Goal: Task Accomplishment & Management: Complete application form

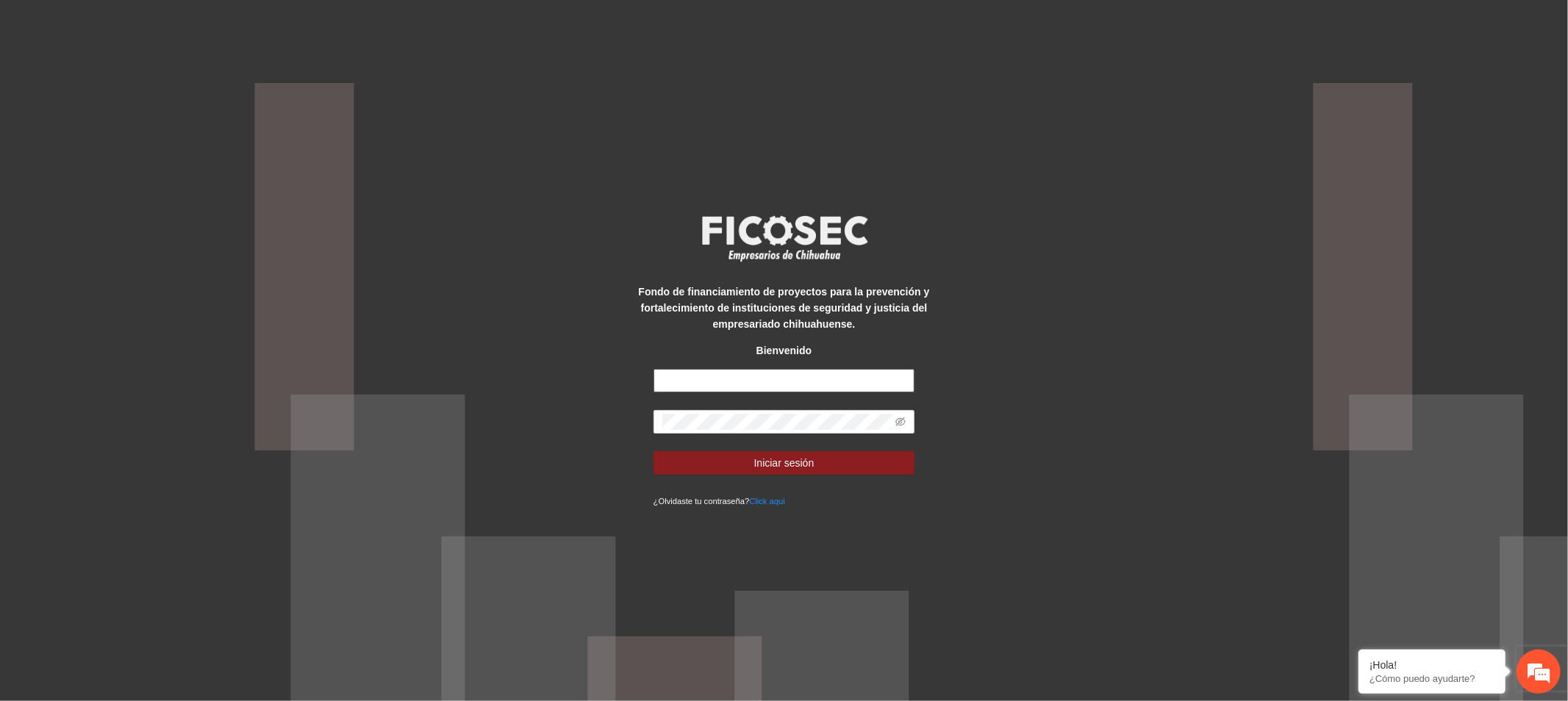
click at [784, 382] on input "text" at bounding box center [784, 381] width 262 height 23
type input "**********"
click at [799, 469] on span "Iniciar sesión" at bounding box center [784, 462] width 60 height 16
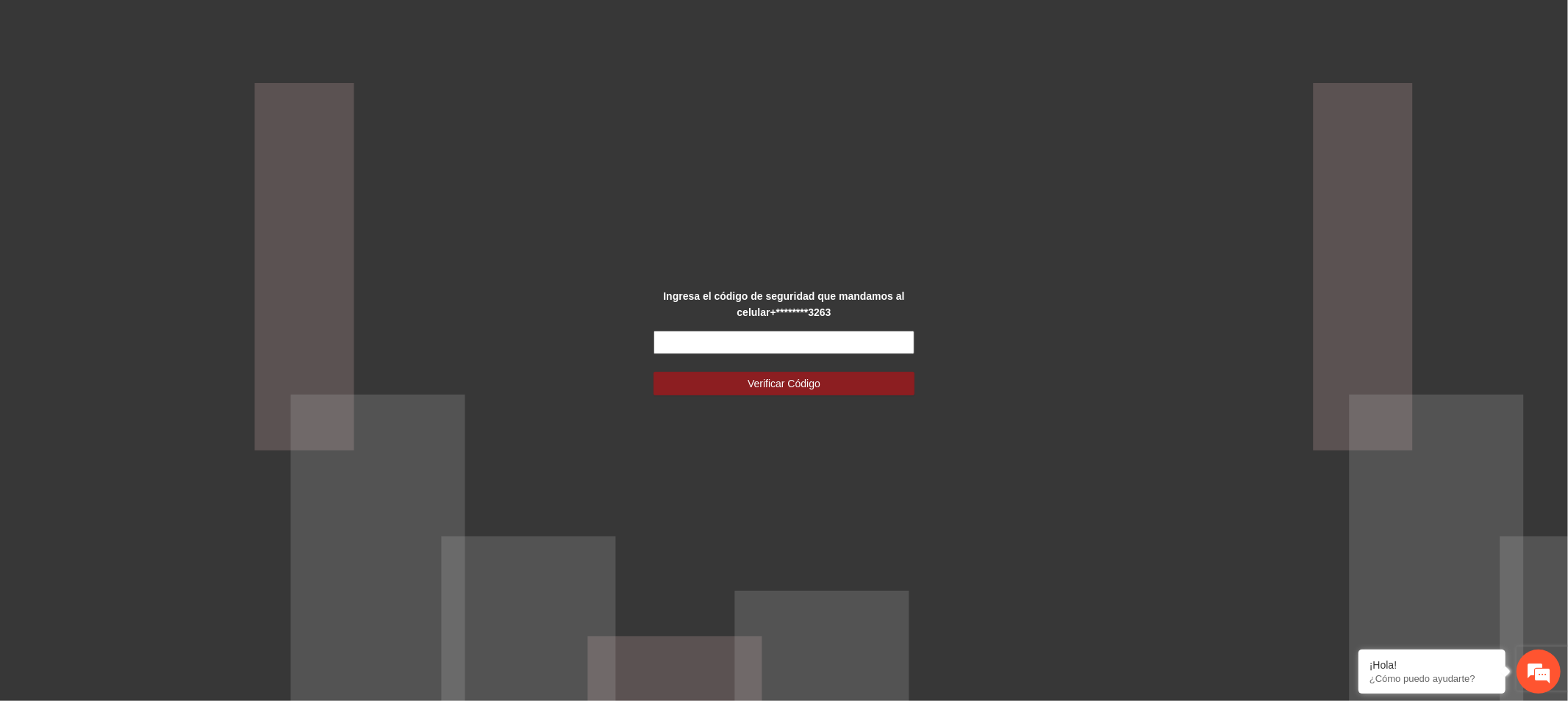
click at [740, 338] on input "text" at bounding box center [784, 343] width 262 height 23
type input "******"
click at [758, 375] on span "Verificar Código" at bounding box center [784, 383] width 73 height 16
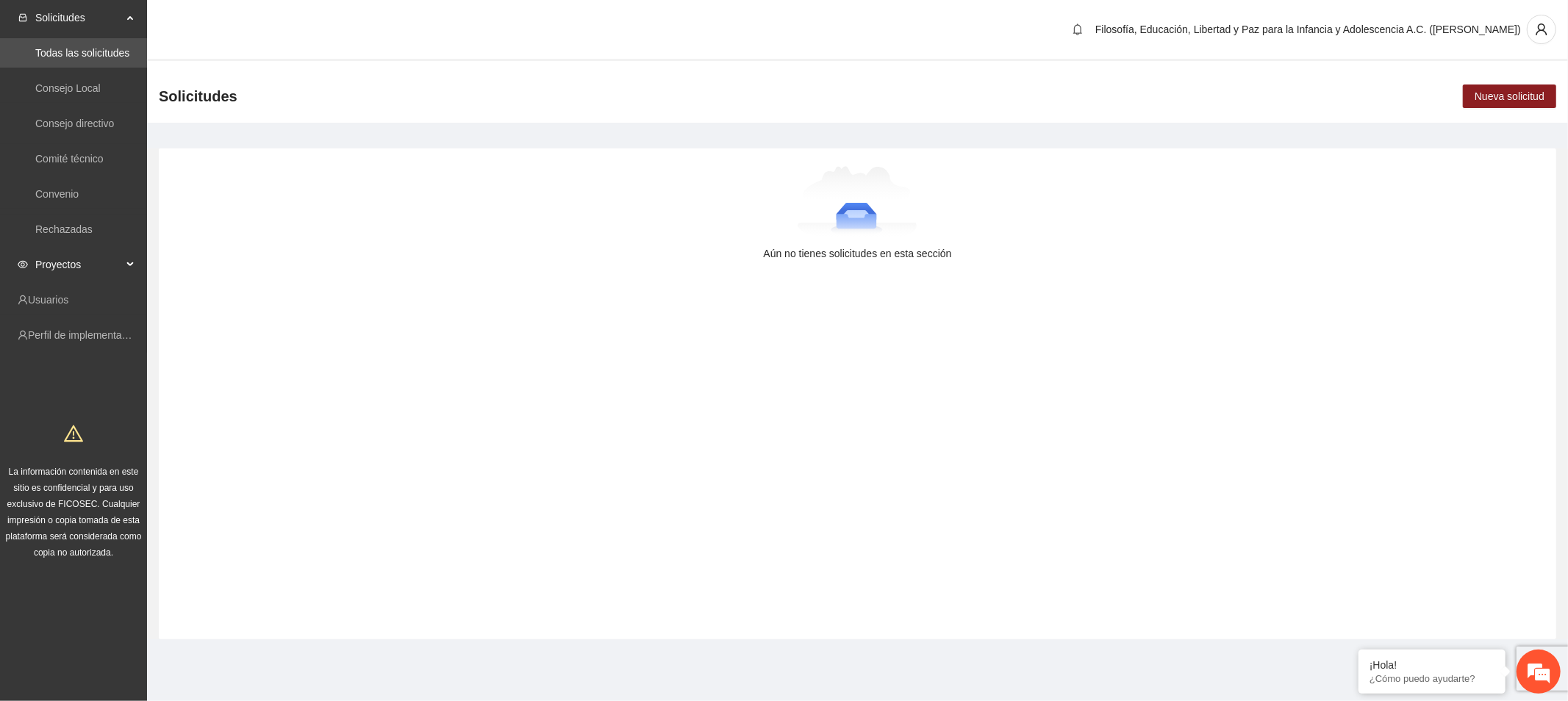
click at [105, 263] on span "Proyectos" at bounding box center [79, 264] width 87 height 29
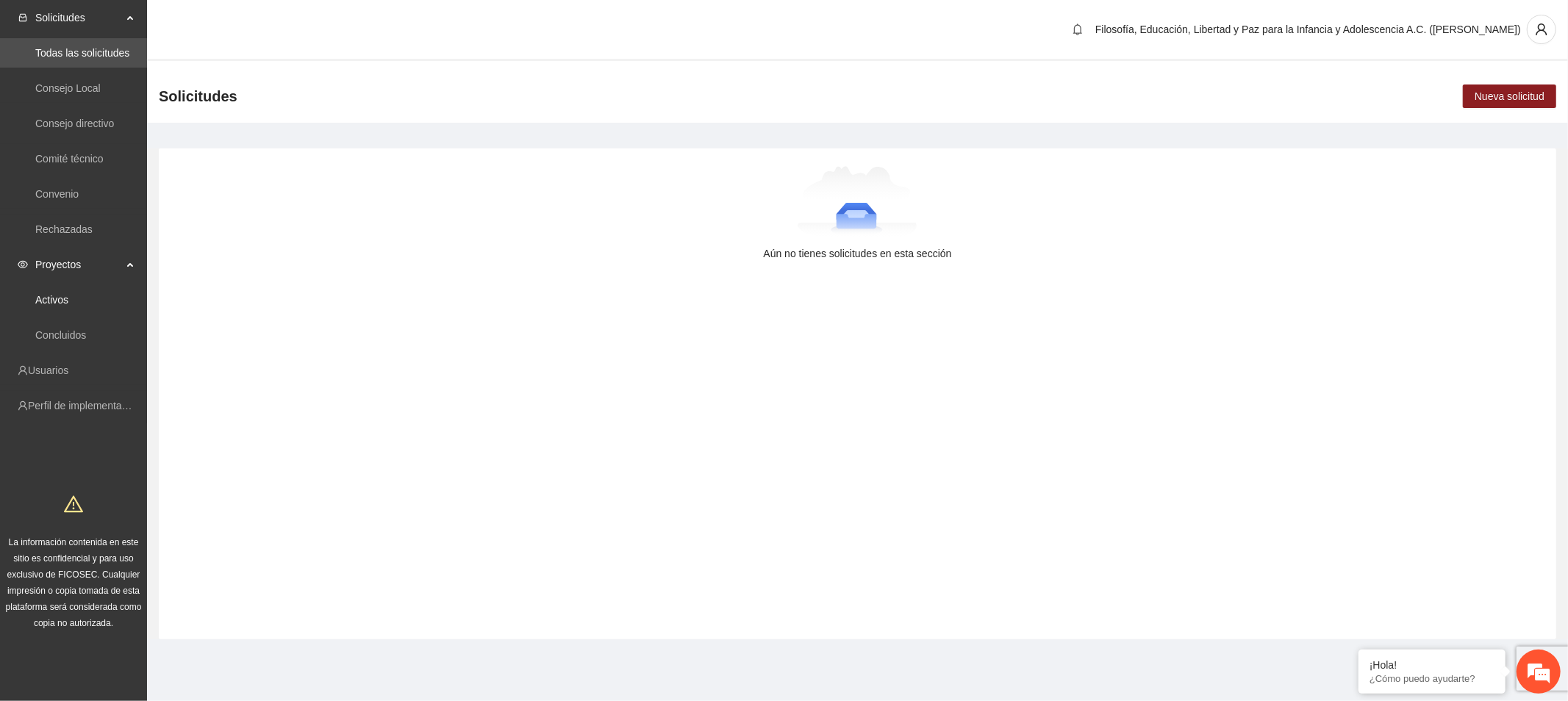
click at [68, 300] on link "Activos" at bounding box center [51, 299] width 33 height 12
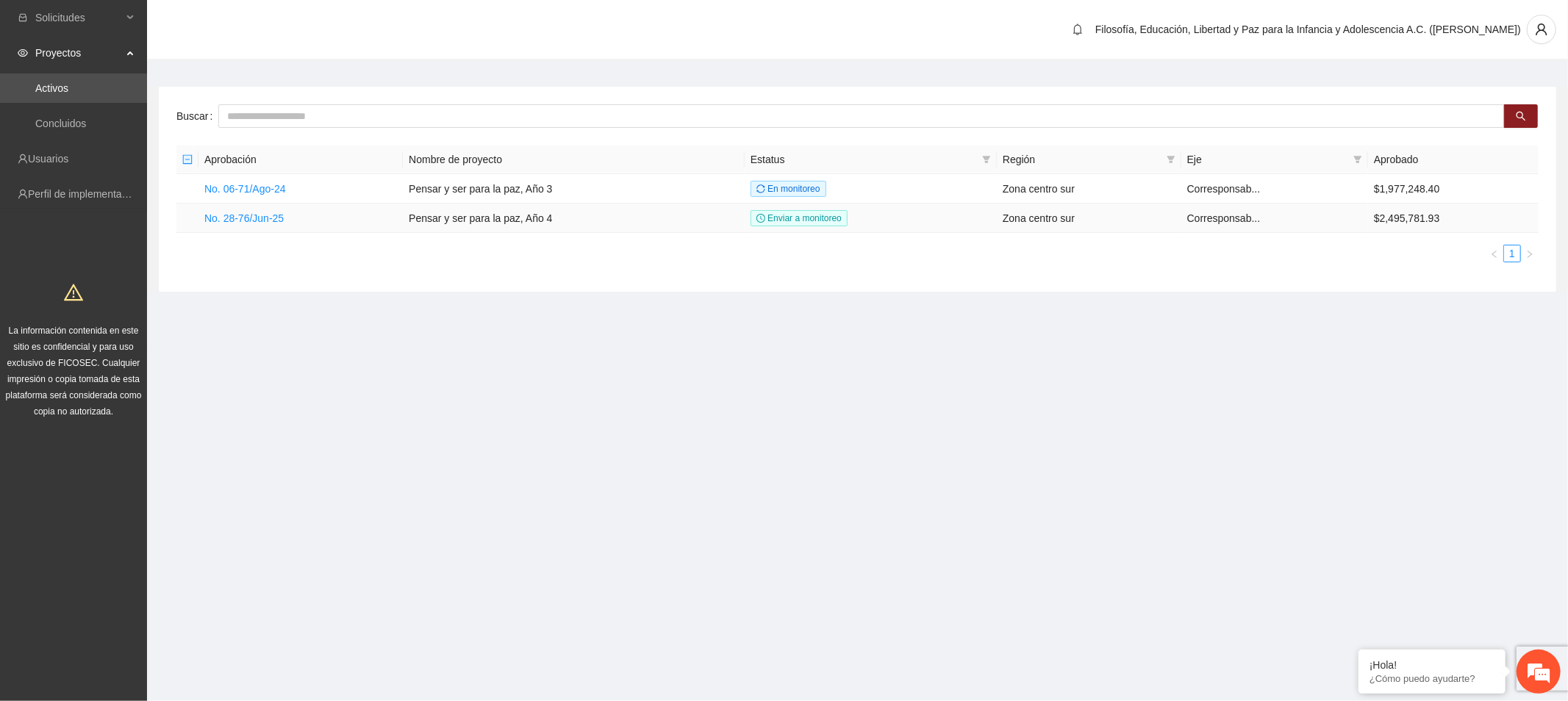
click at [236, 215] on link "No. 28-76/Jun-25" at bounding box center [243, 217] width 79 height 12
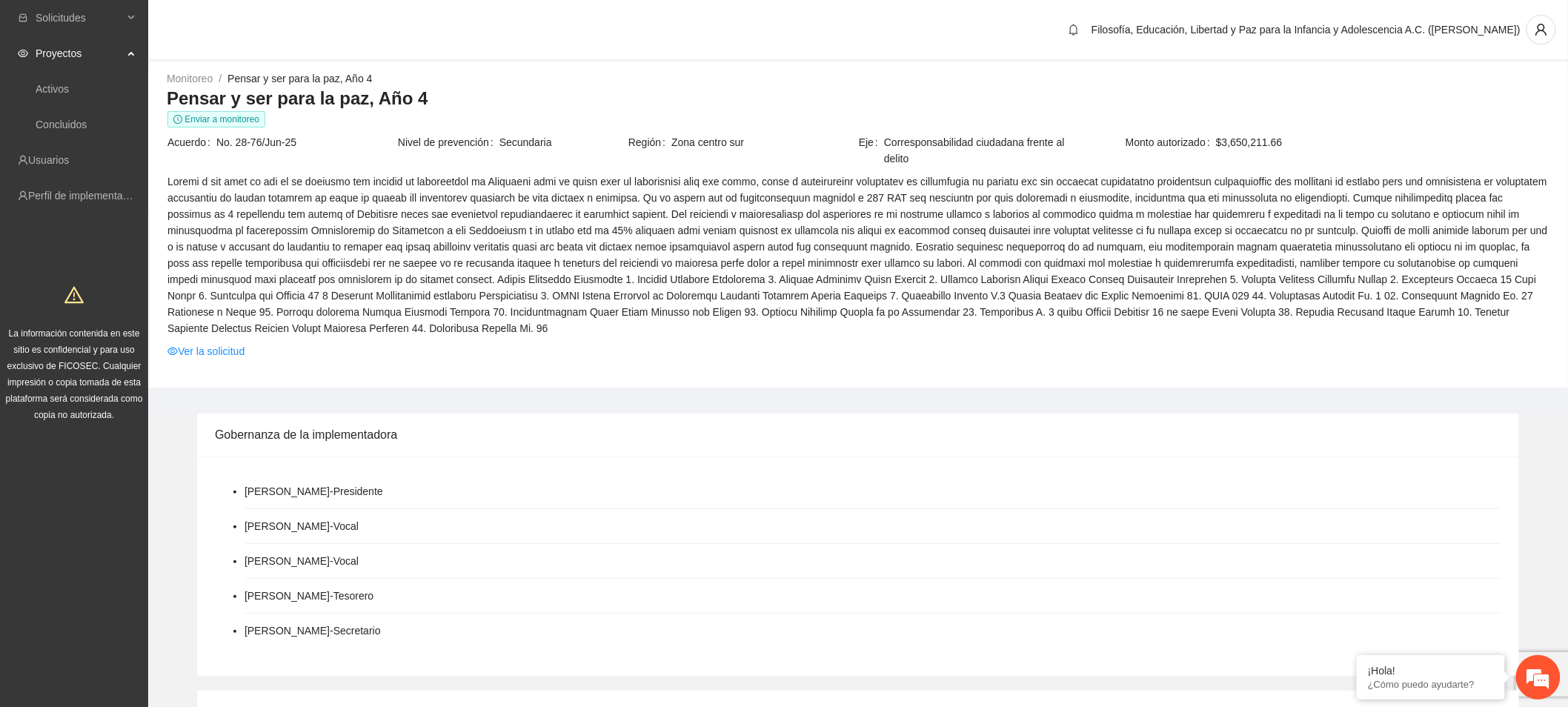
click at [235, 351] on link "Ver la solicitud" at bounding box center [206, 351] width 77 height 16
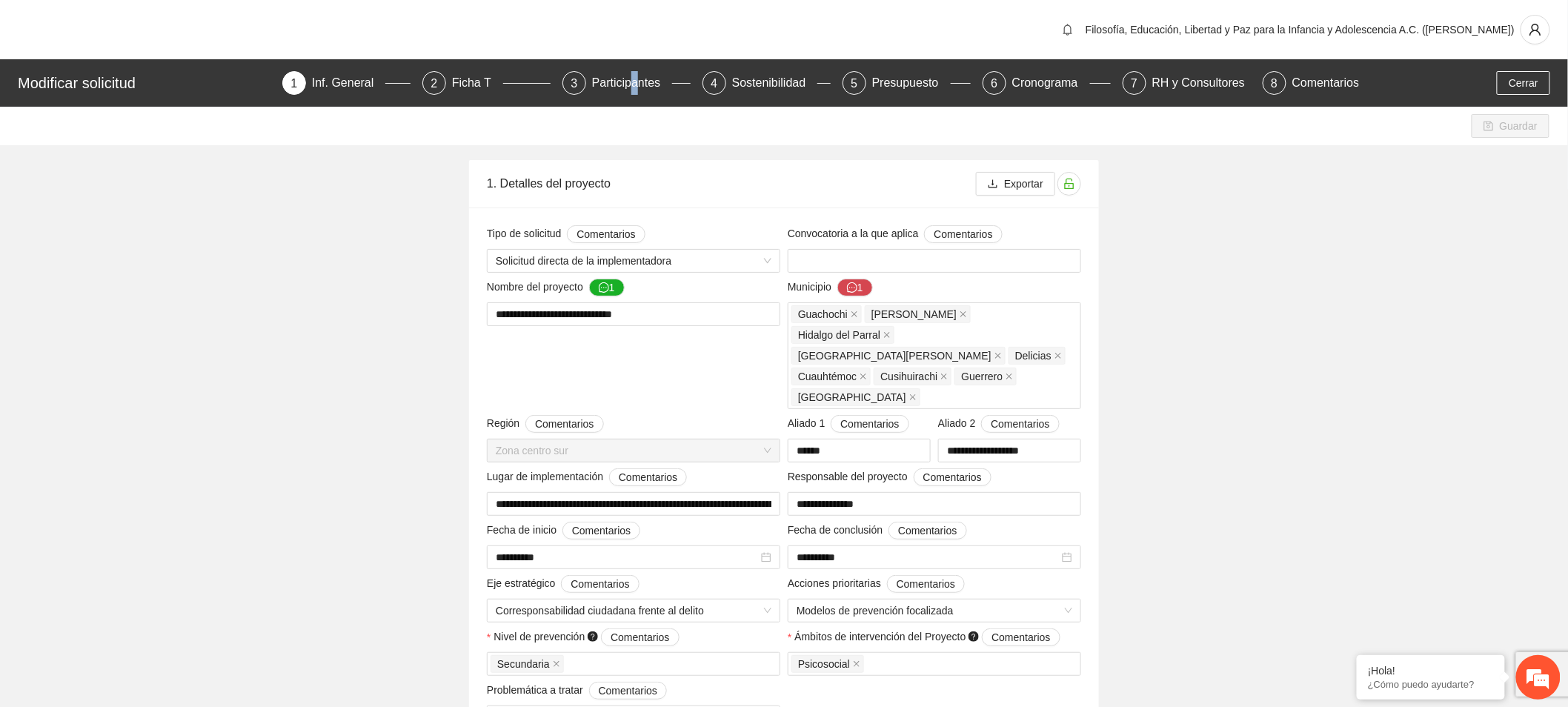
click at [639, 86] on div "Participantes" at bounding box center [632, 82] width 81 height 23
click at [644, 80] on div "Participantes" at bounding box center [632, 82] width 81 height 23
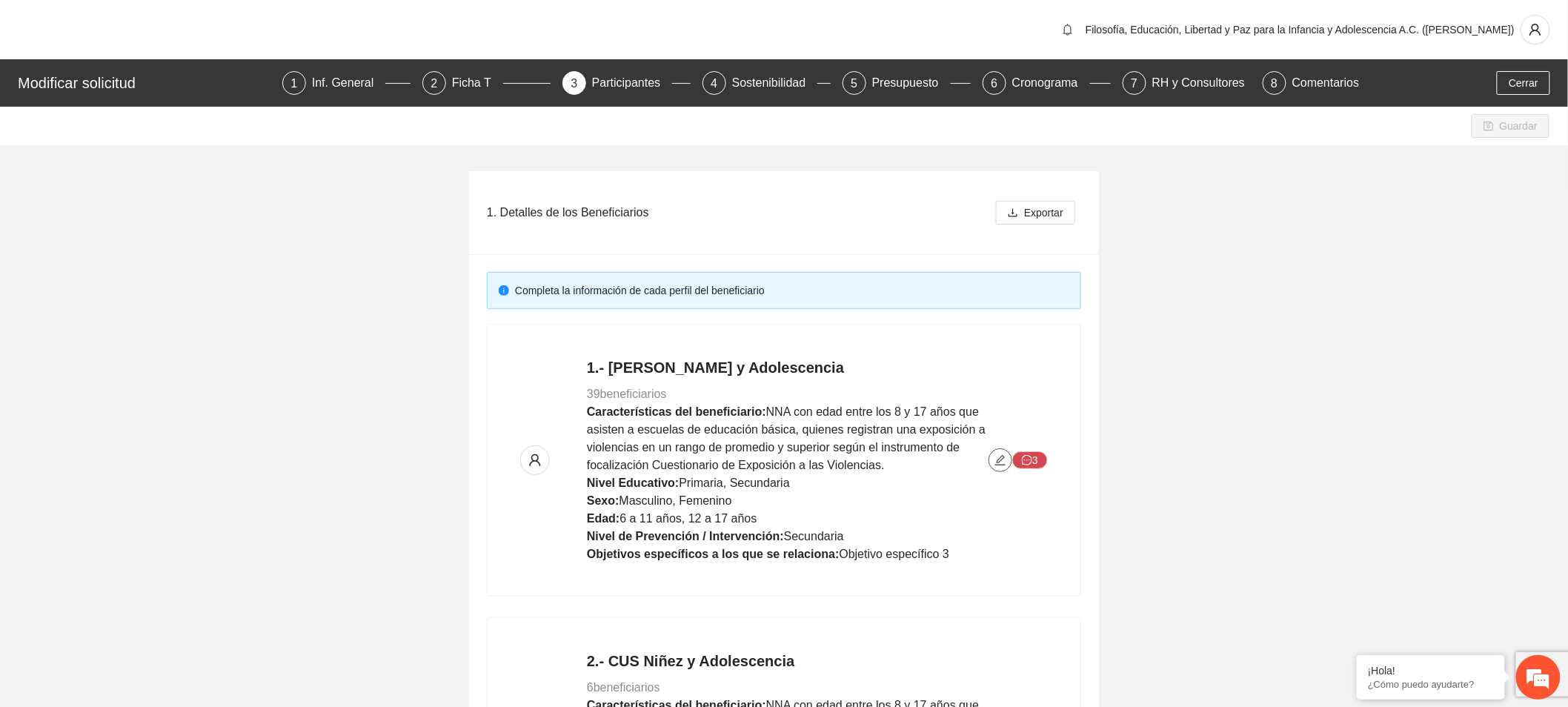
click at [1001, 460] on icon "edit" at bounding box center [1000, 459] width 12 height 12
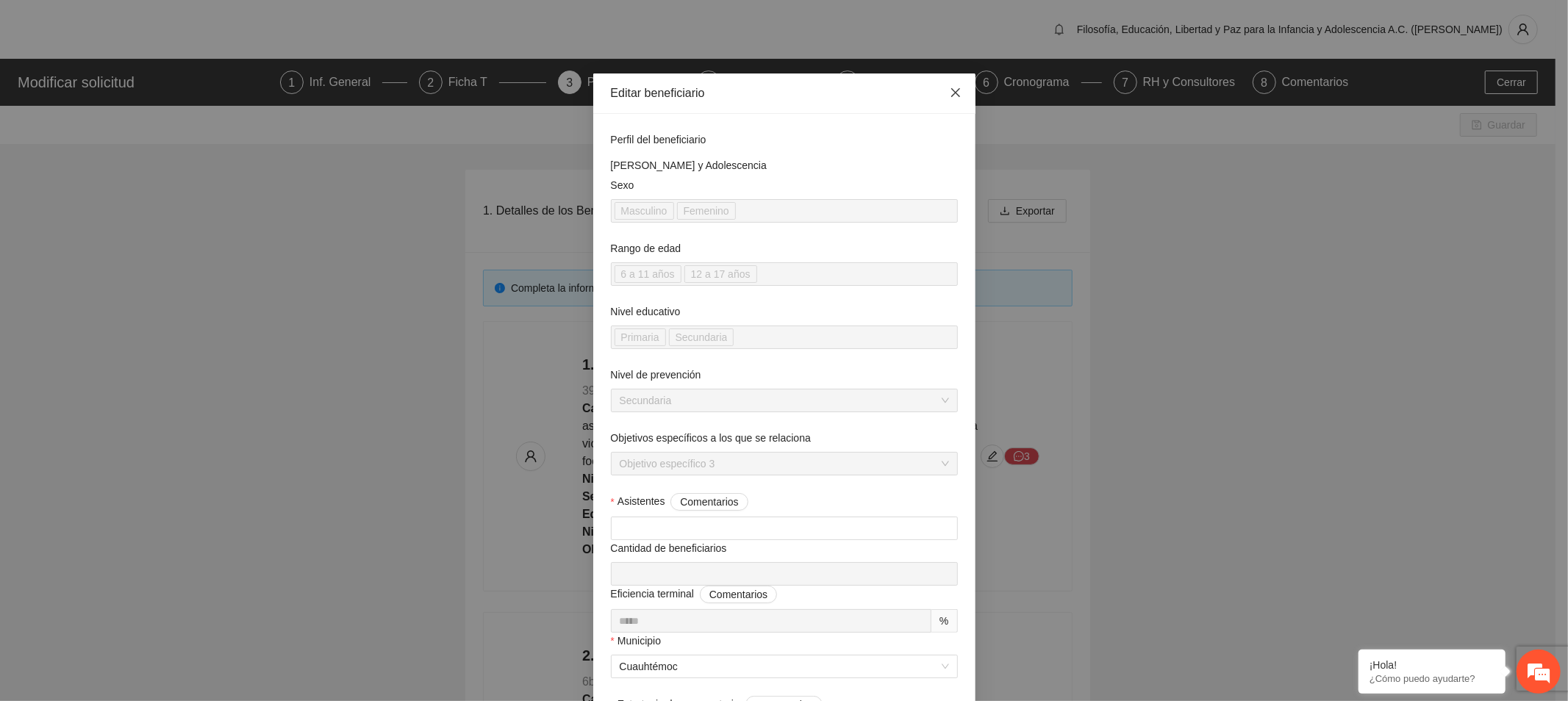
click at [950, 96] on icon "close" at bounding box center [955, 92] width 12 height 12
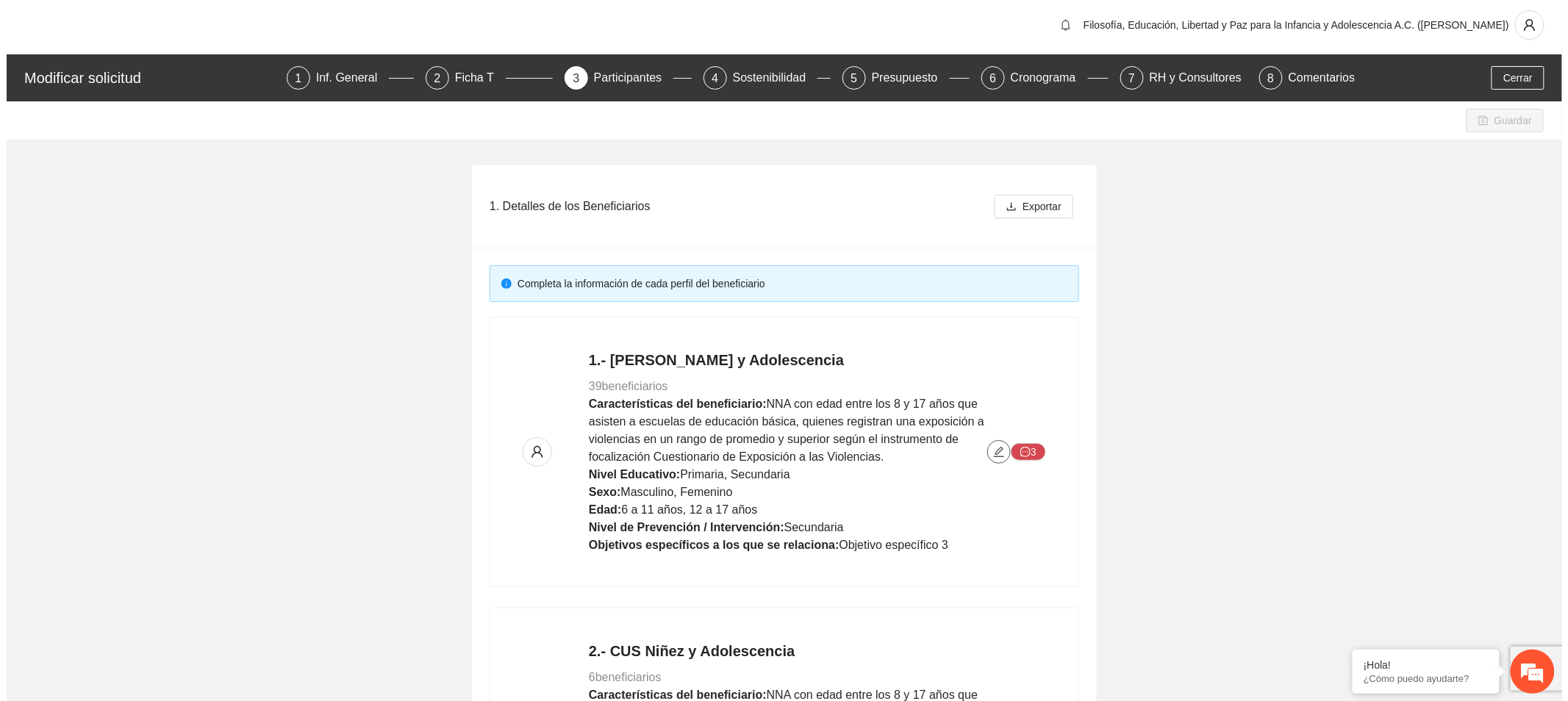
scroll to position [245, 0]
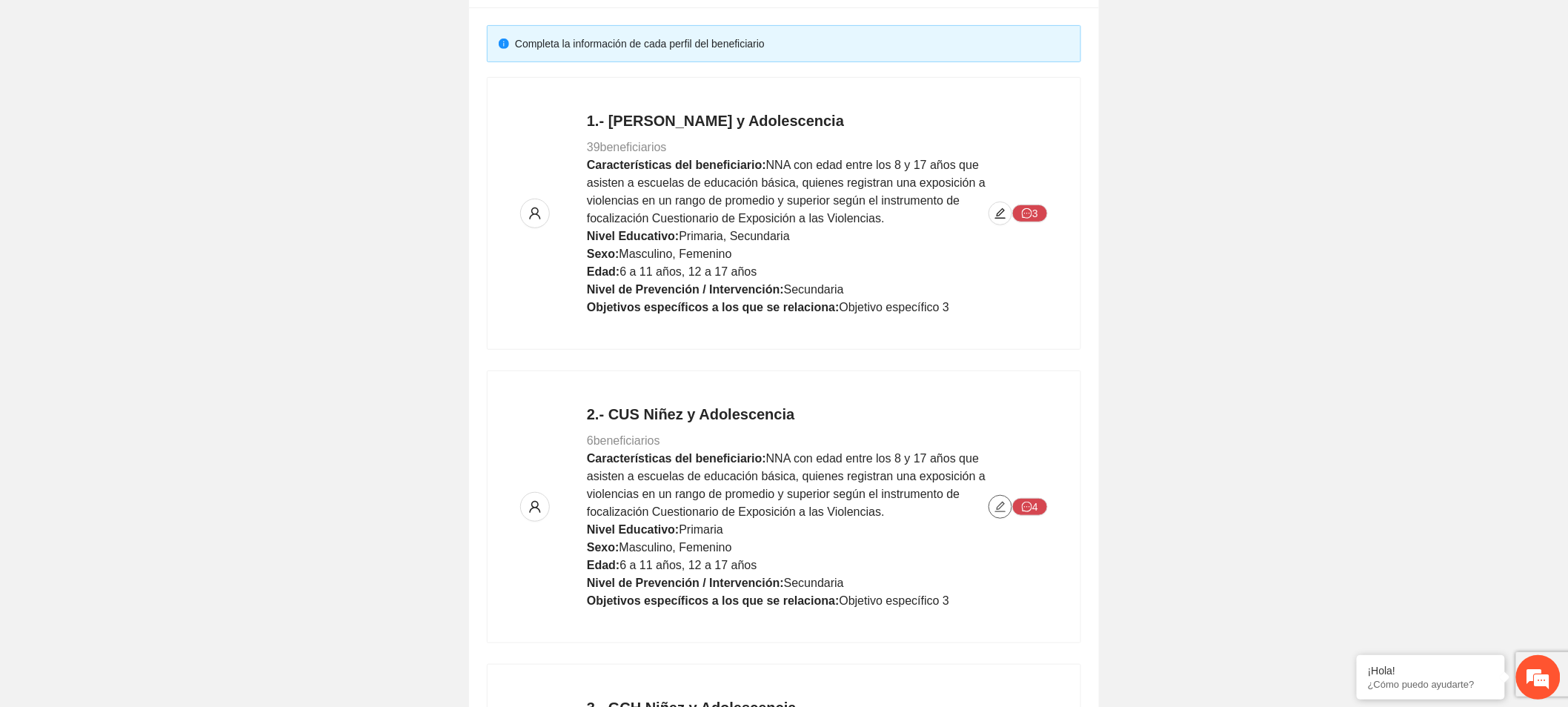
click at [1001, 506] on icon "edit" at bounding box center [1001, 507] width 11 height 11
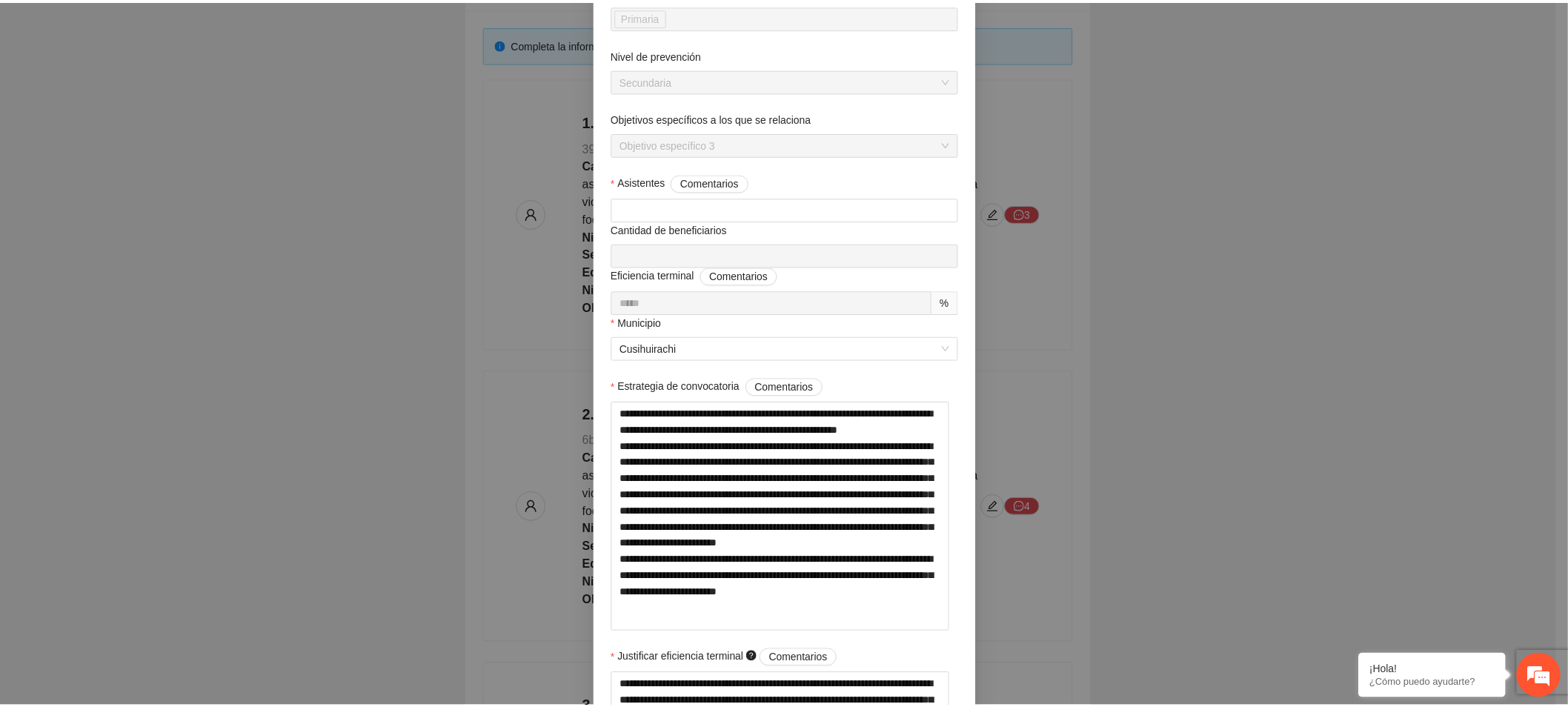
scroll to position [0, 0]
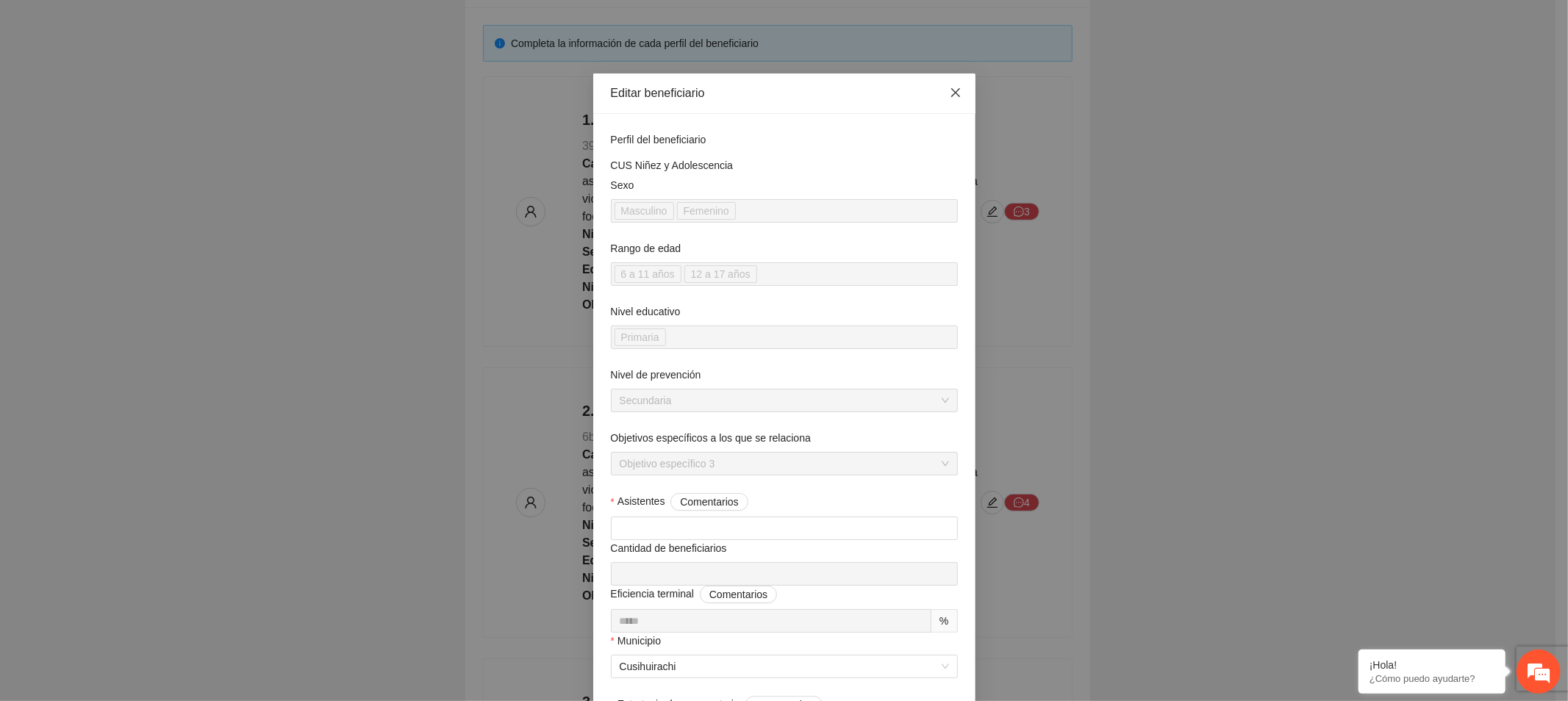
click at [936, 91] on span "Close" at bounding box center [955, 93] width 40 height 40
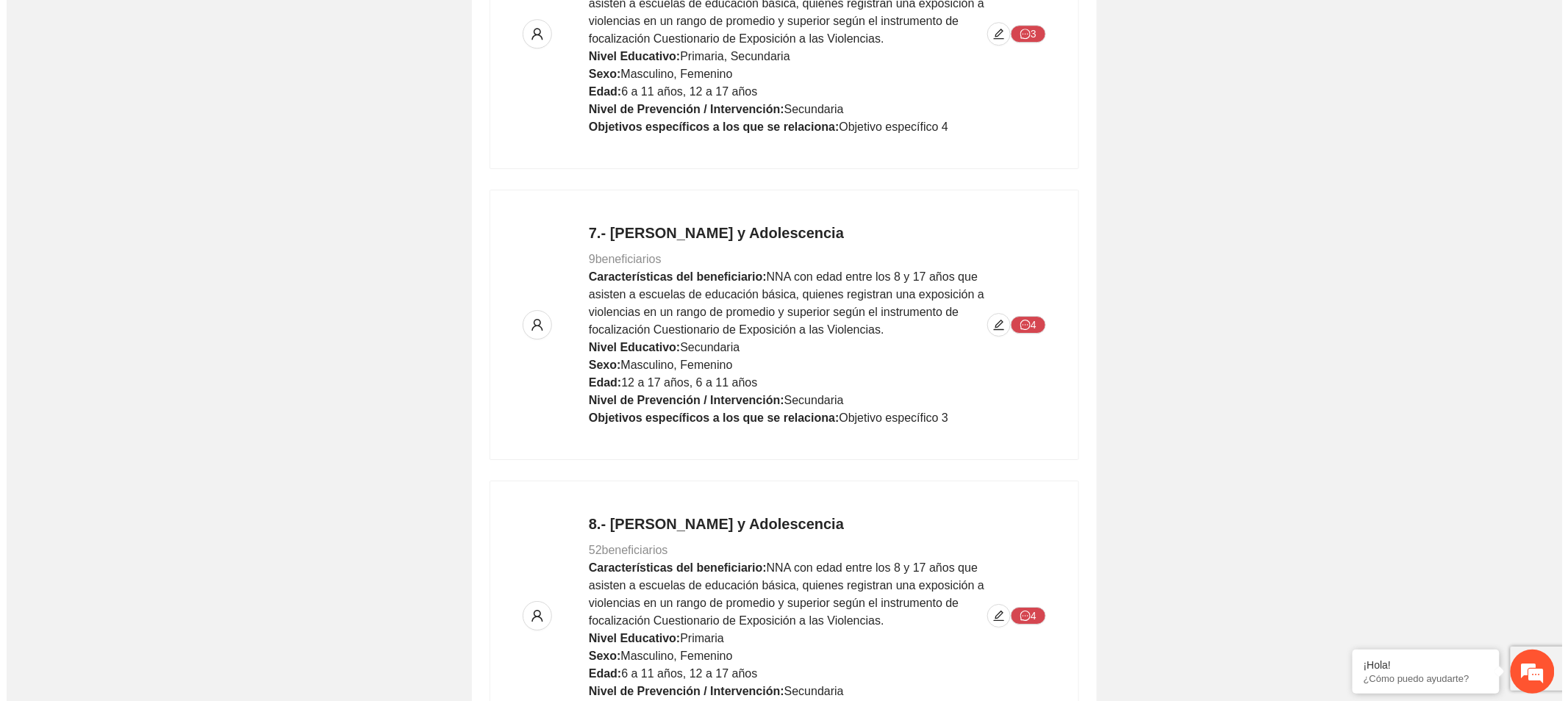
scroll to position [1795, 0]
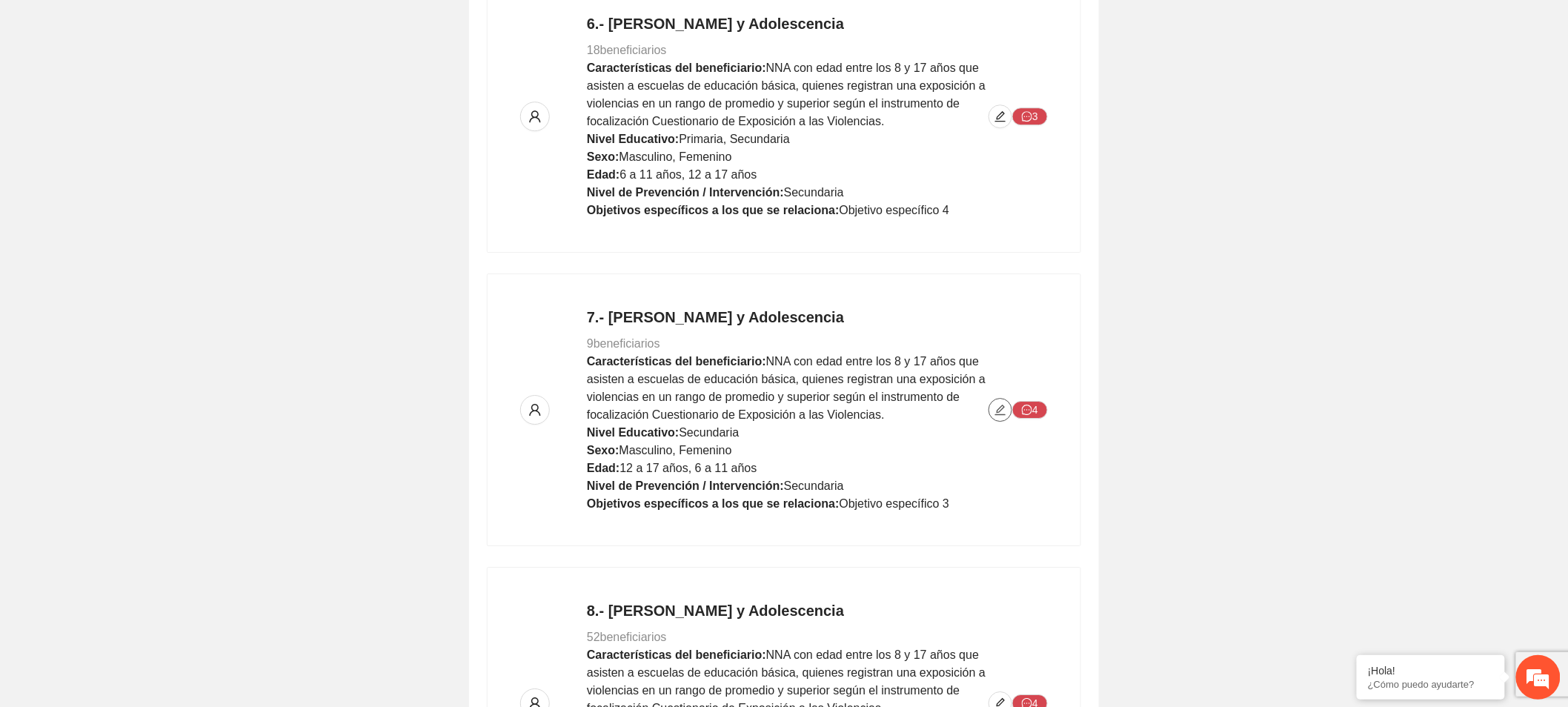
click at [999, 415] on icon "edit" at bounding box center [1000, 409] width 12 height 12
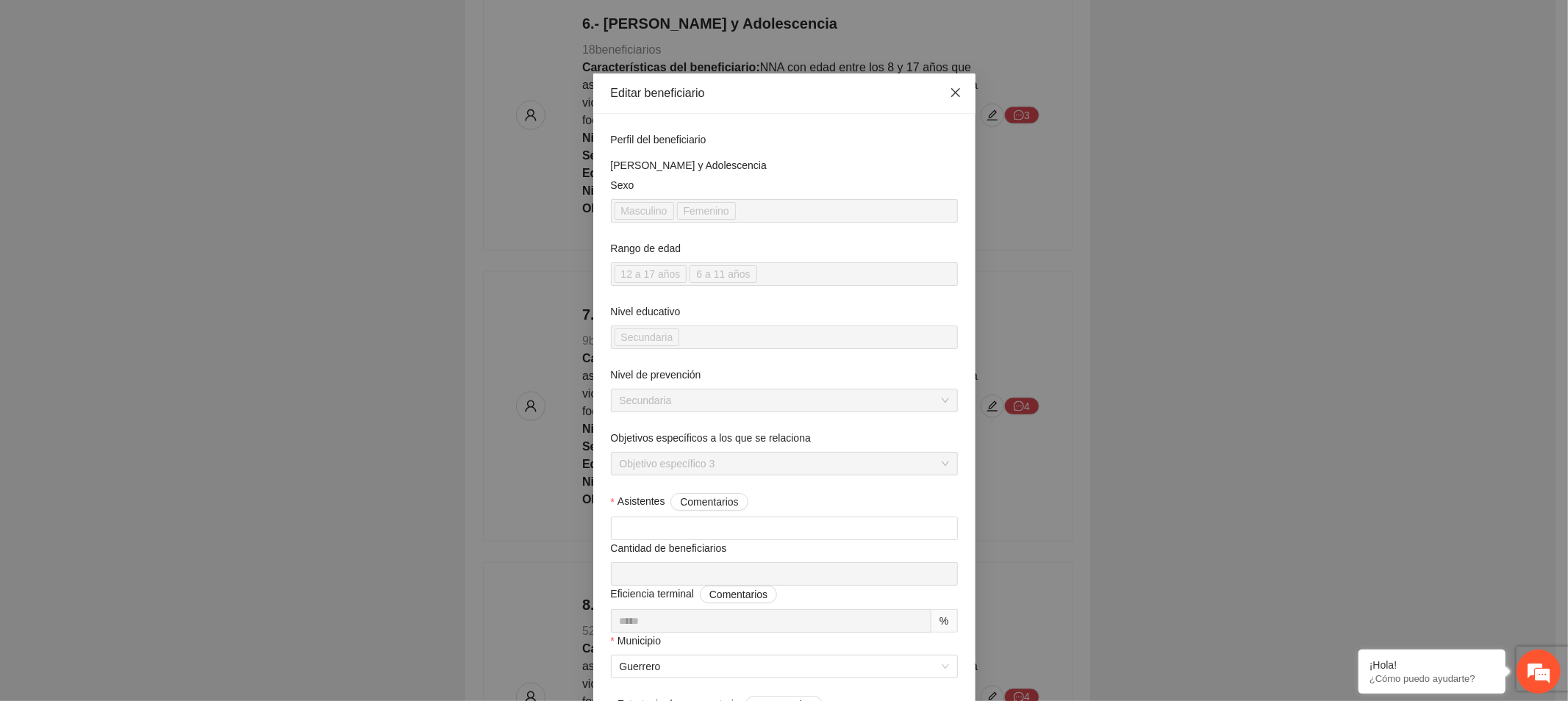
click at [950, 87] on icon "close" at bounding box center [955, 92] width 12 height 12
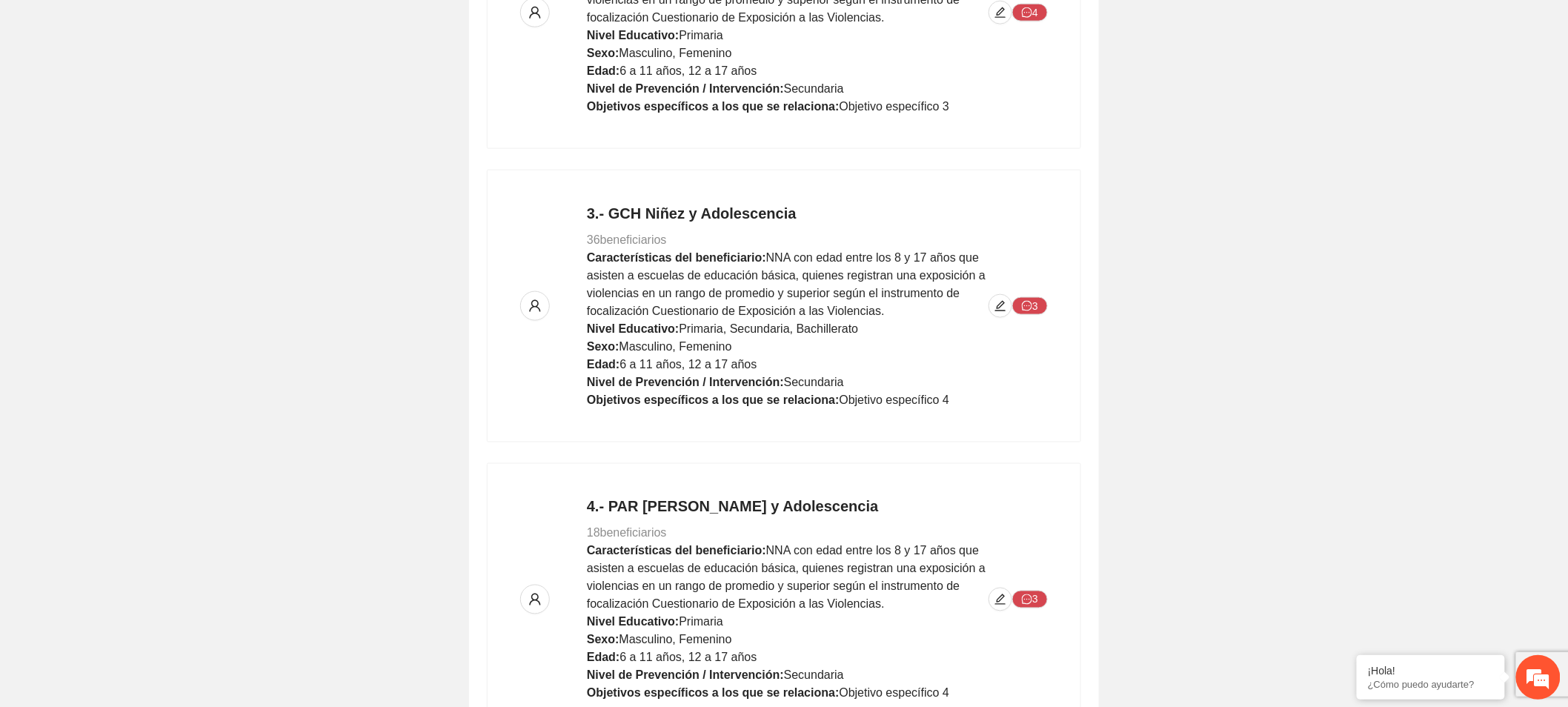
scroll to position [823, 0]
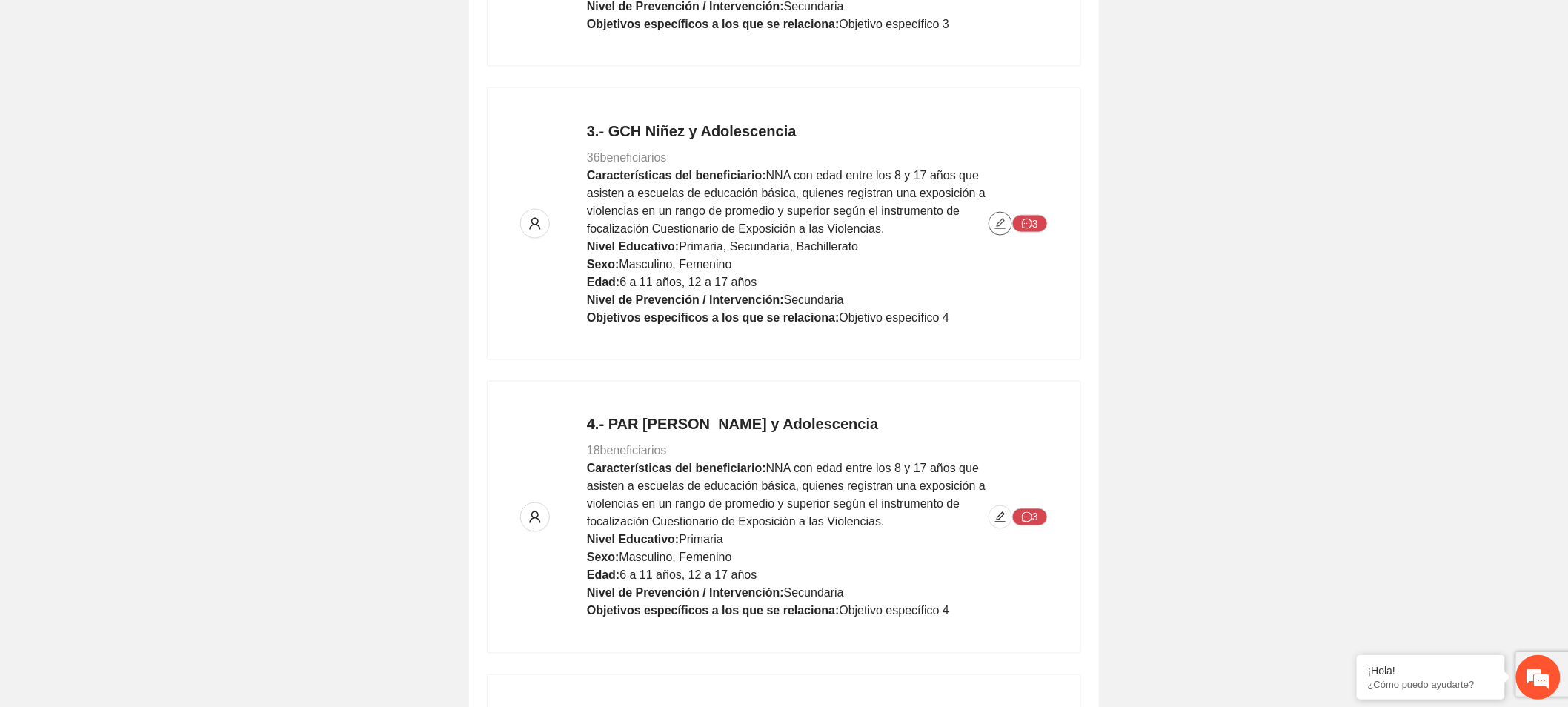
click at [1002, 228] on icon "edit" at bounding box center [1000, 223] width 12 height 12
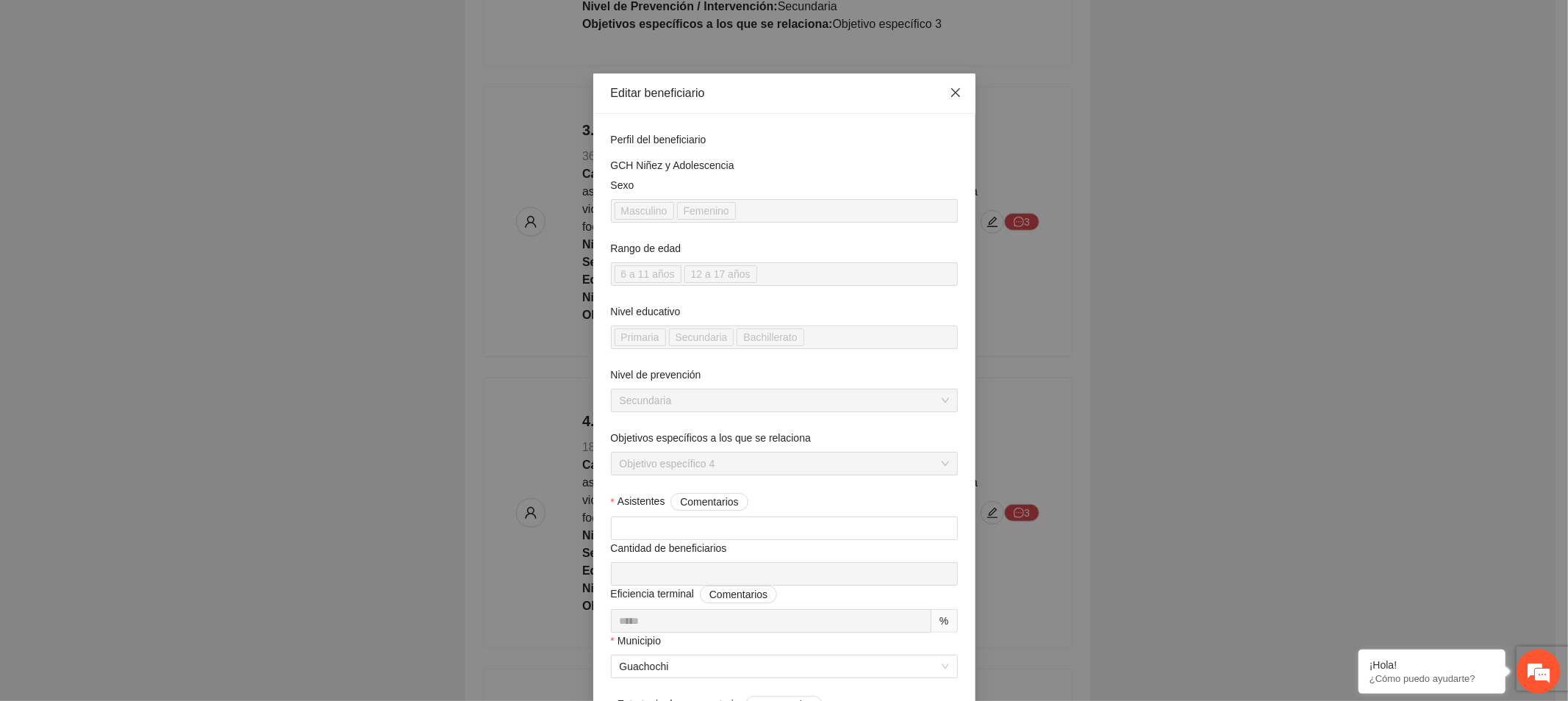
click at [950, 97] on icon "close" at bounding box center [955, 92] width 12 height 12
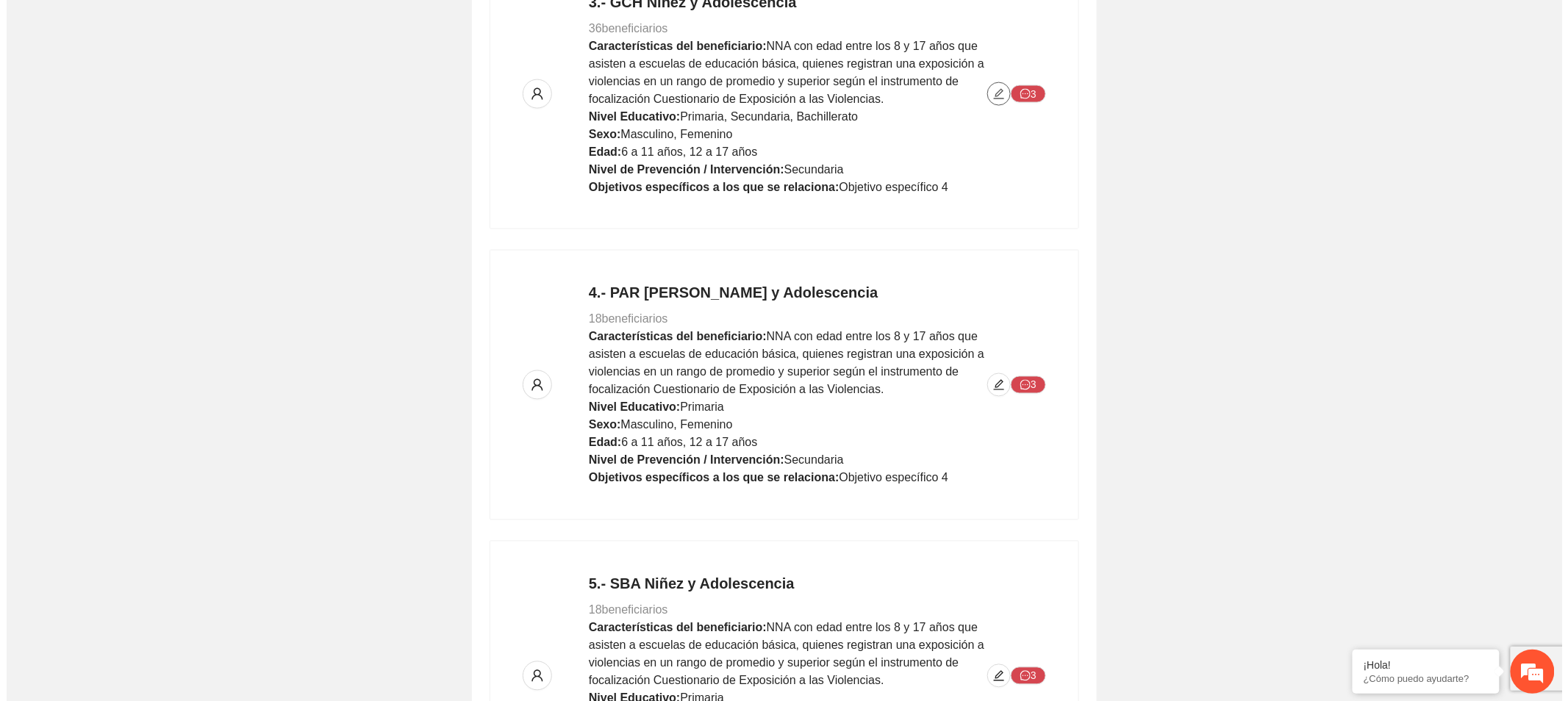
scroll to position [980, 0]
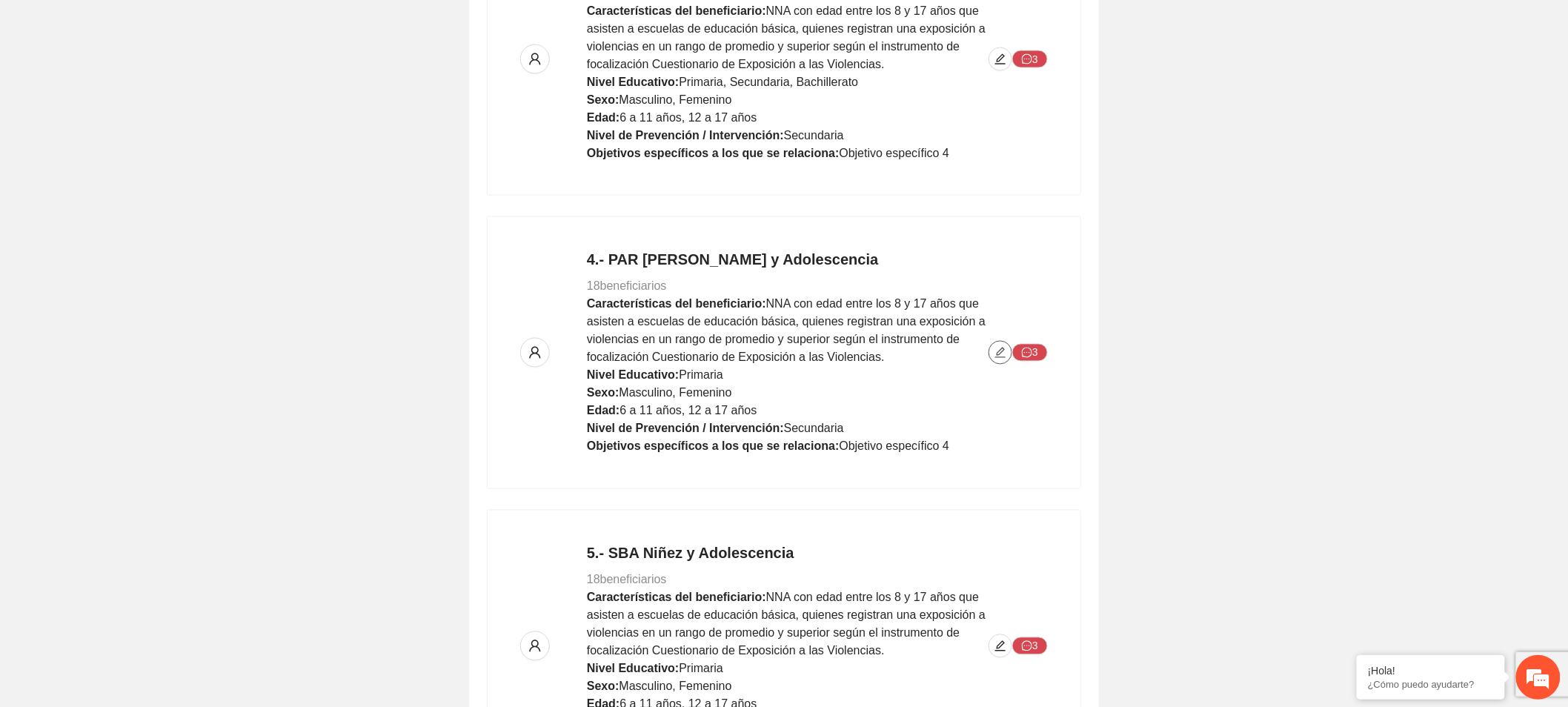
click at [993, 354] on span "edit" at bounding box center [1000, 352] width 22 height 12
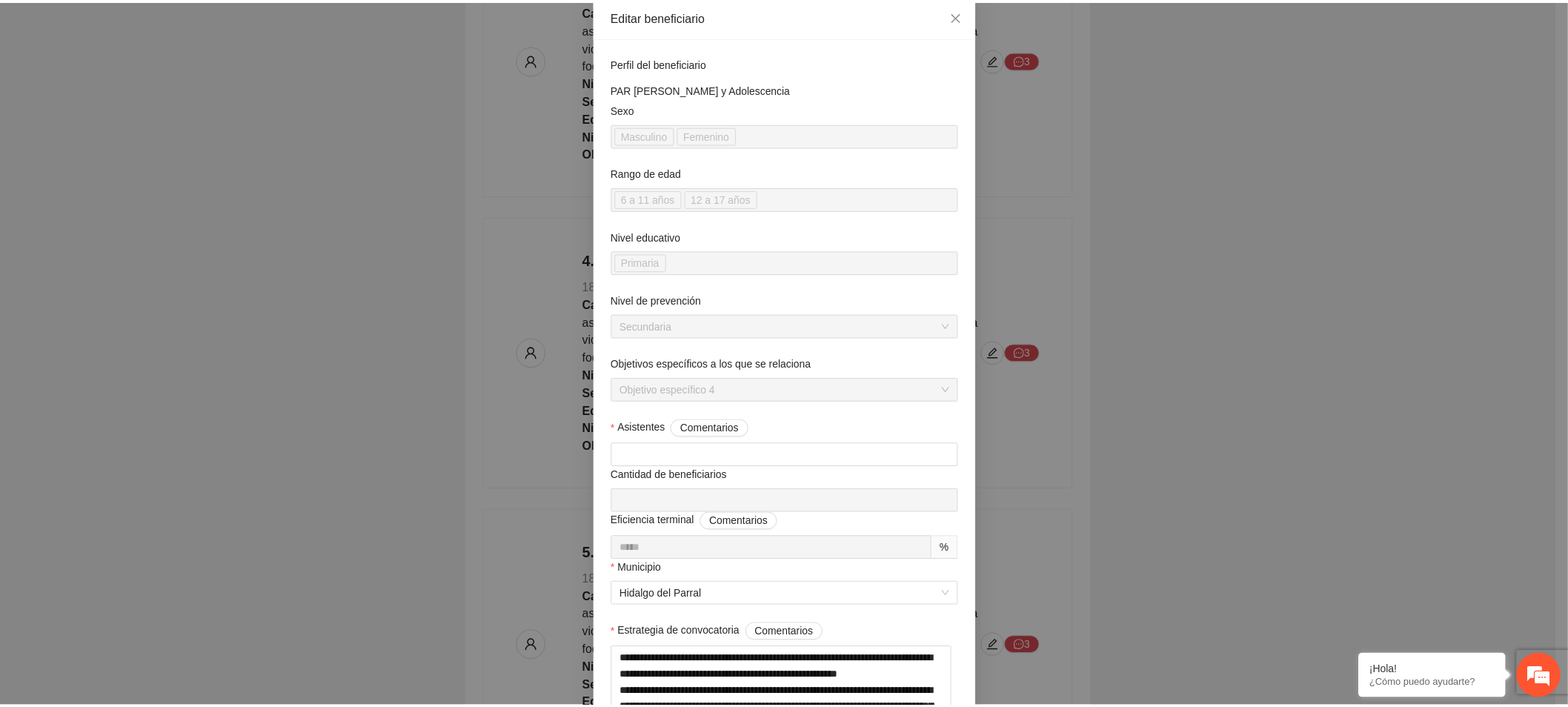
scroll to position [0, 0]
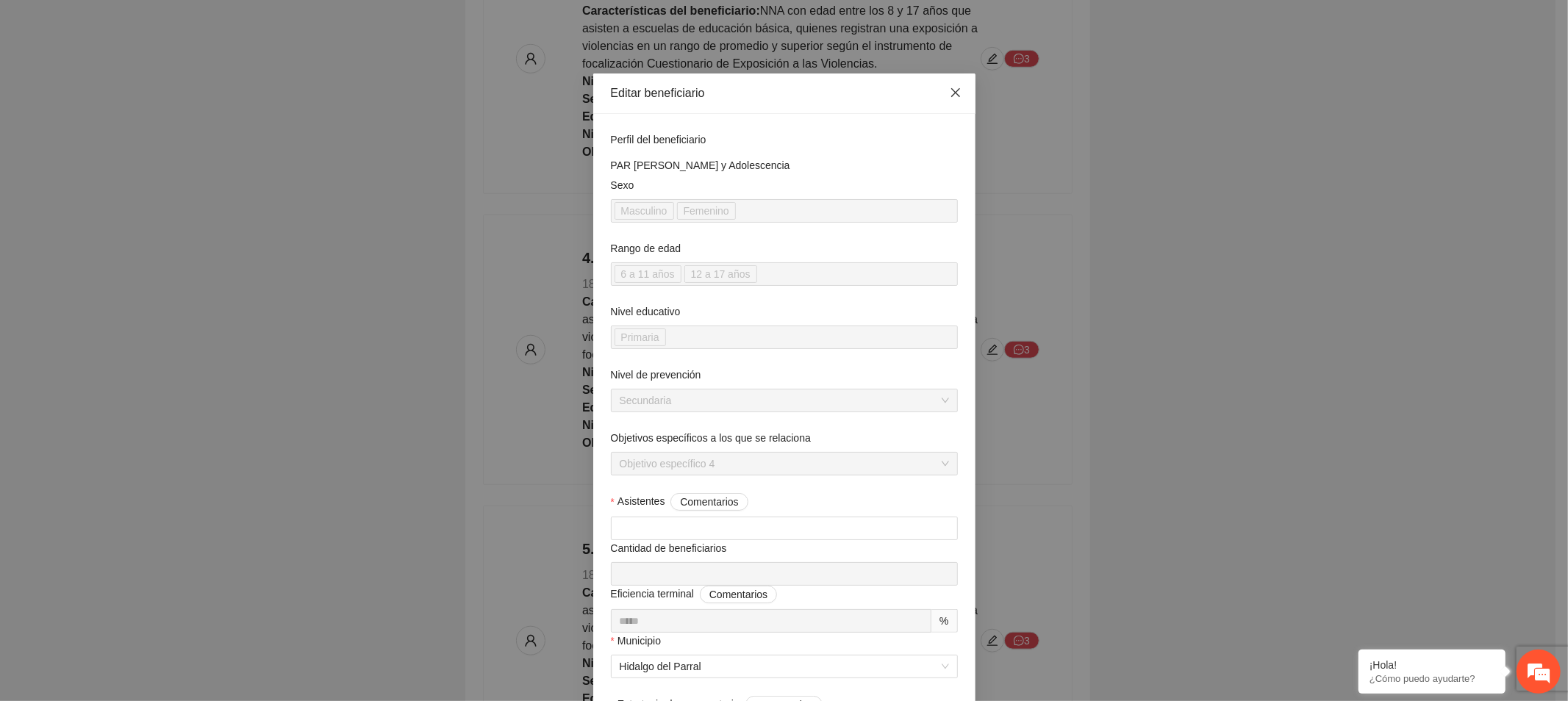
click at [950, 98] on icon "close" at bounding box center [955, 92] width 12 height 12
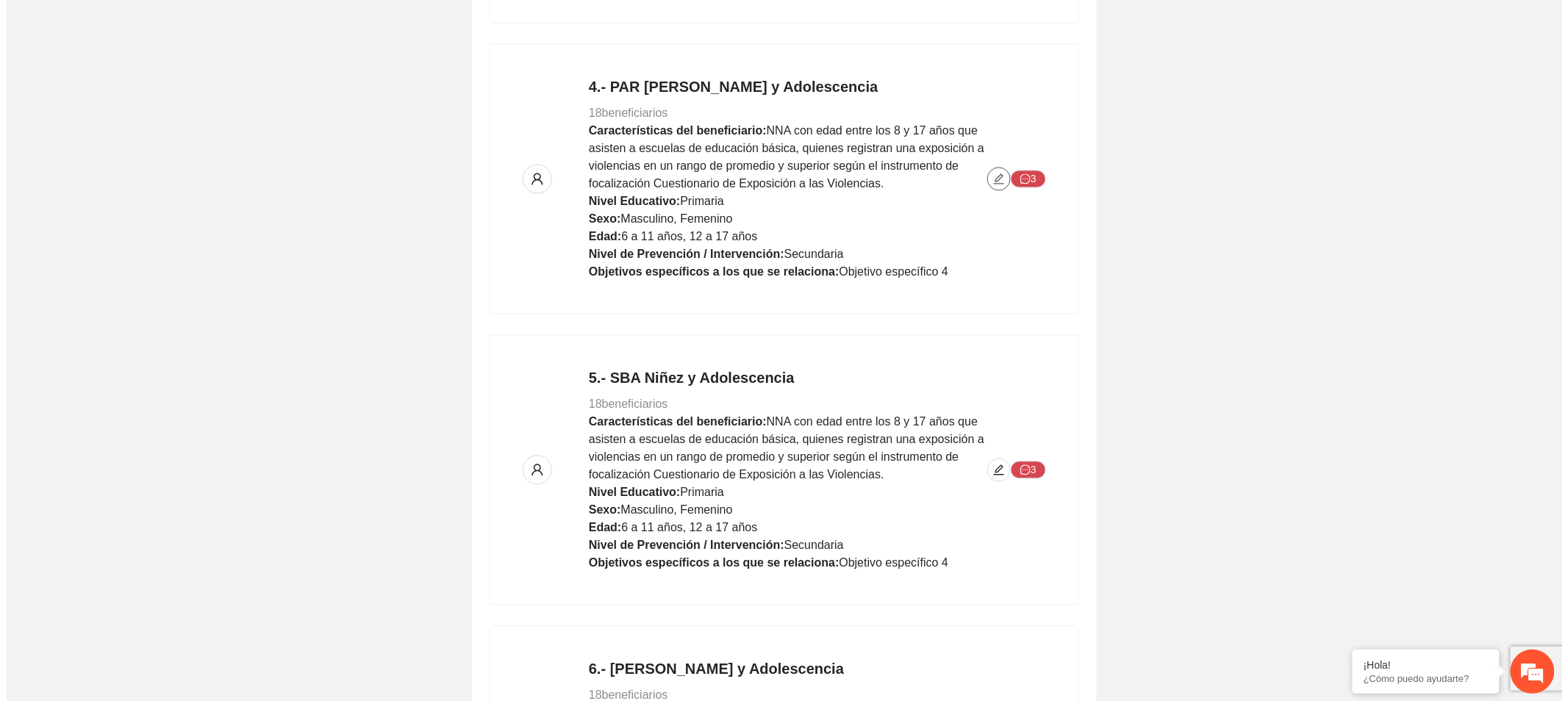
scroll to position [1142, 0]
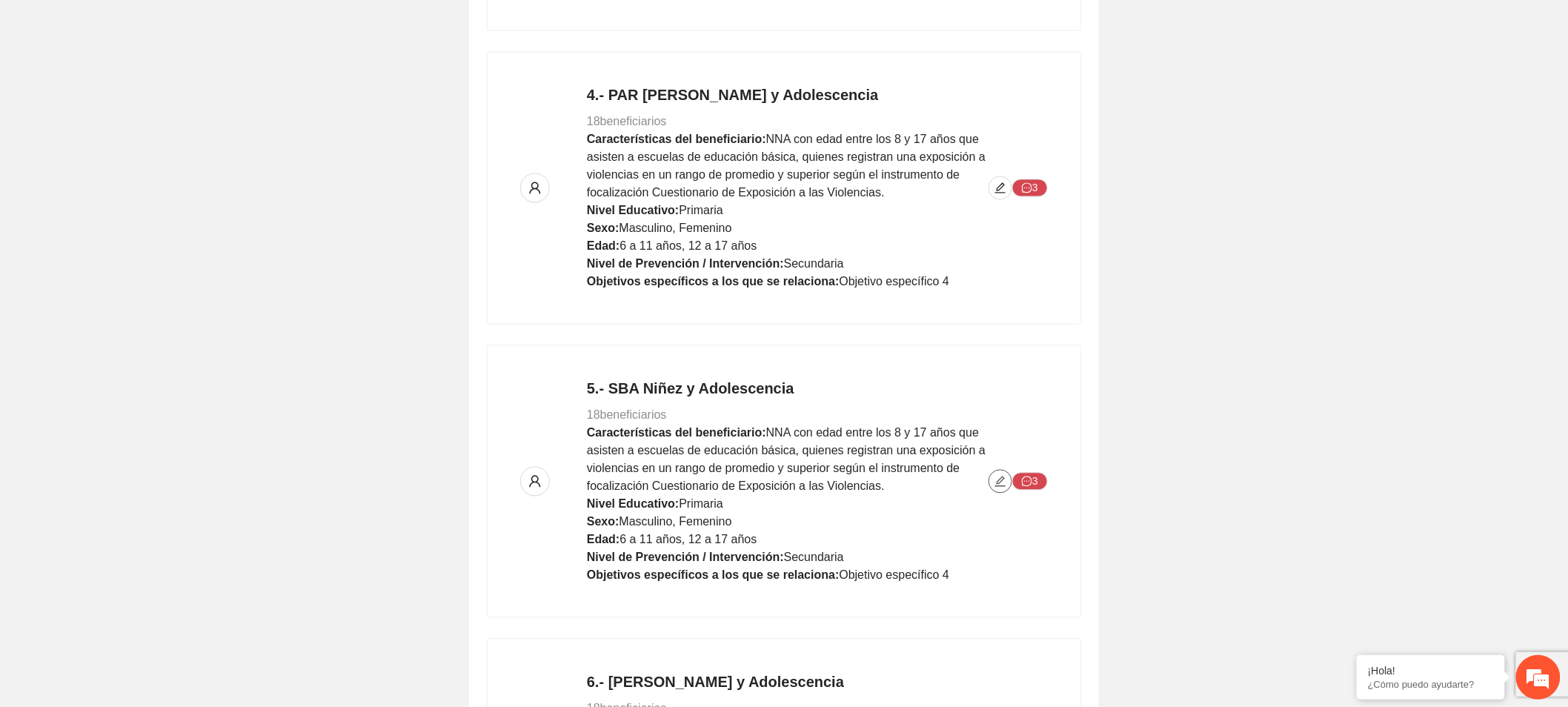
click at [1001, 482] on icon "edit" at bounding box center [1001, 481] width 11 height 11
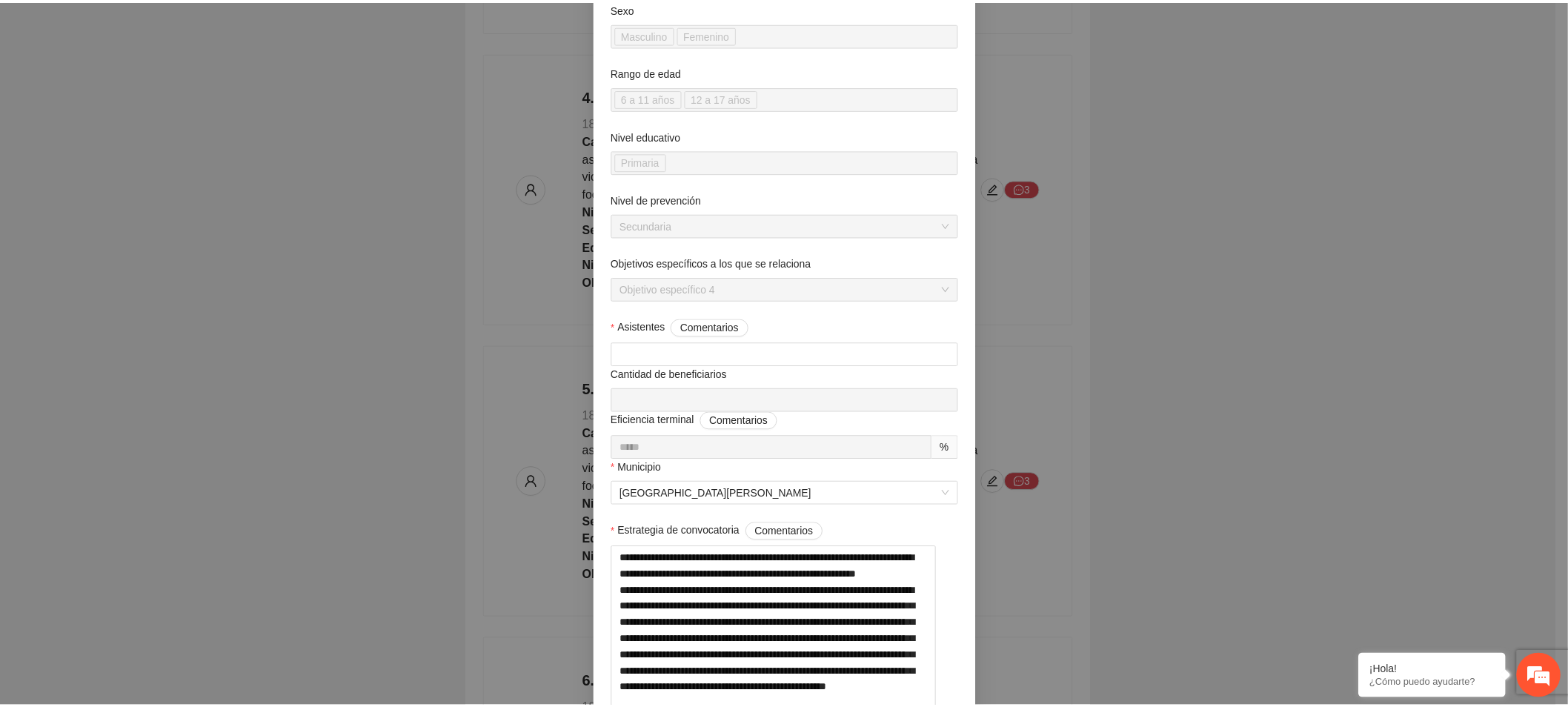
scroll to position [0, 0]
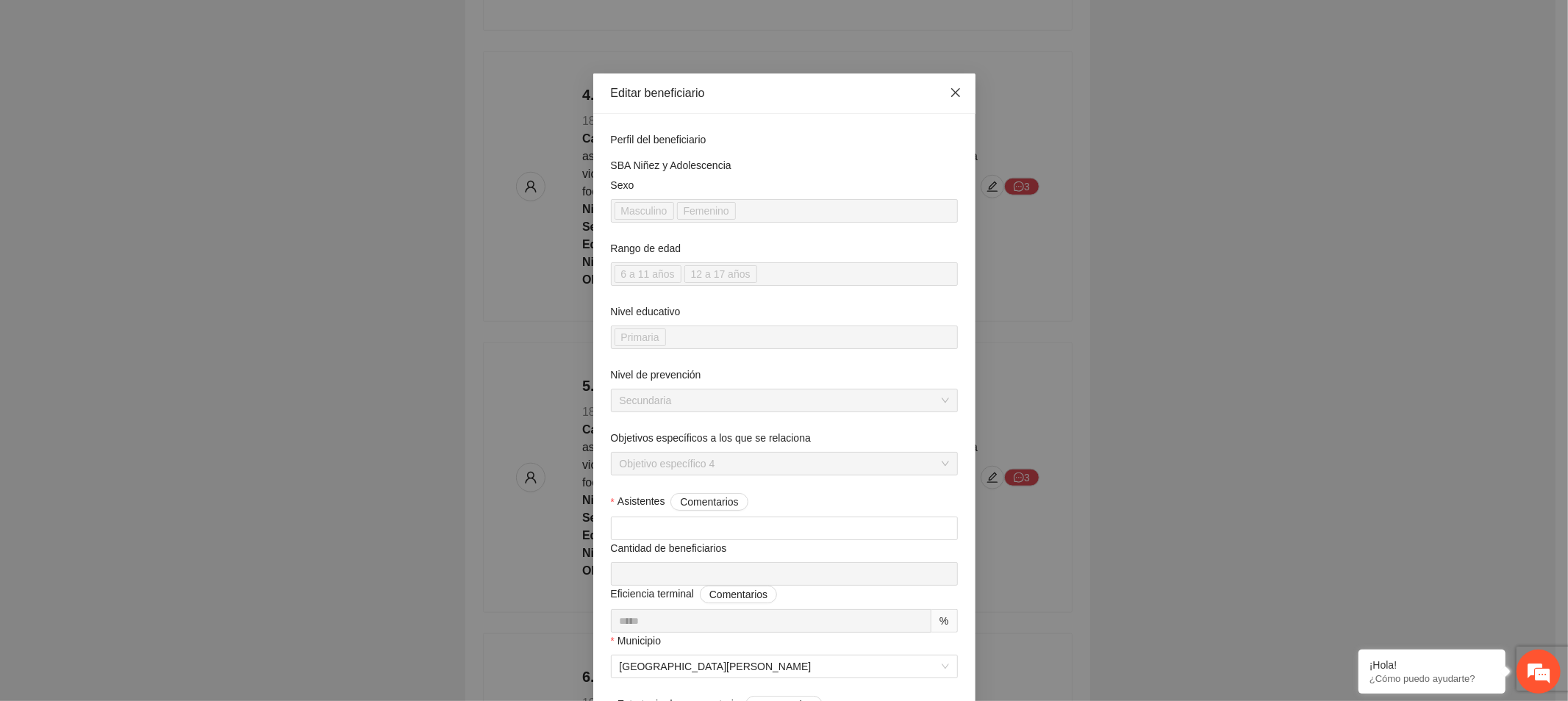
click at [950, 93] on icon "close" at bounding box center [955, 92] width 12 height 12
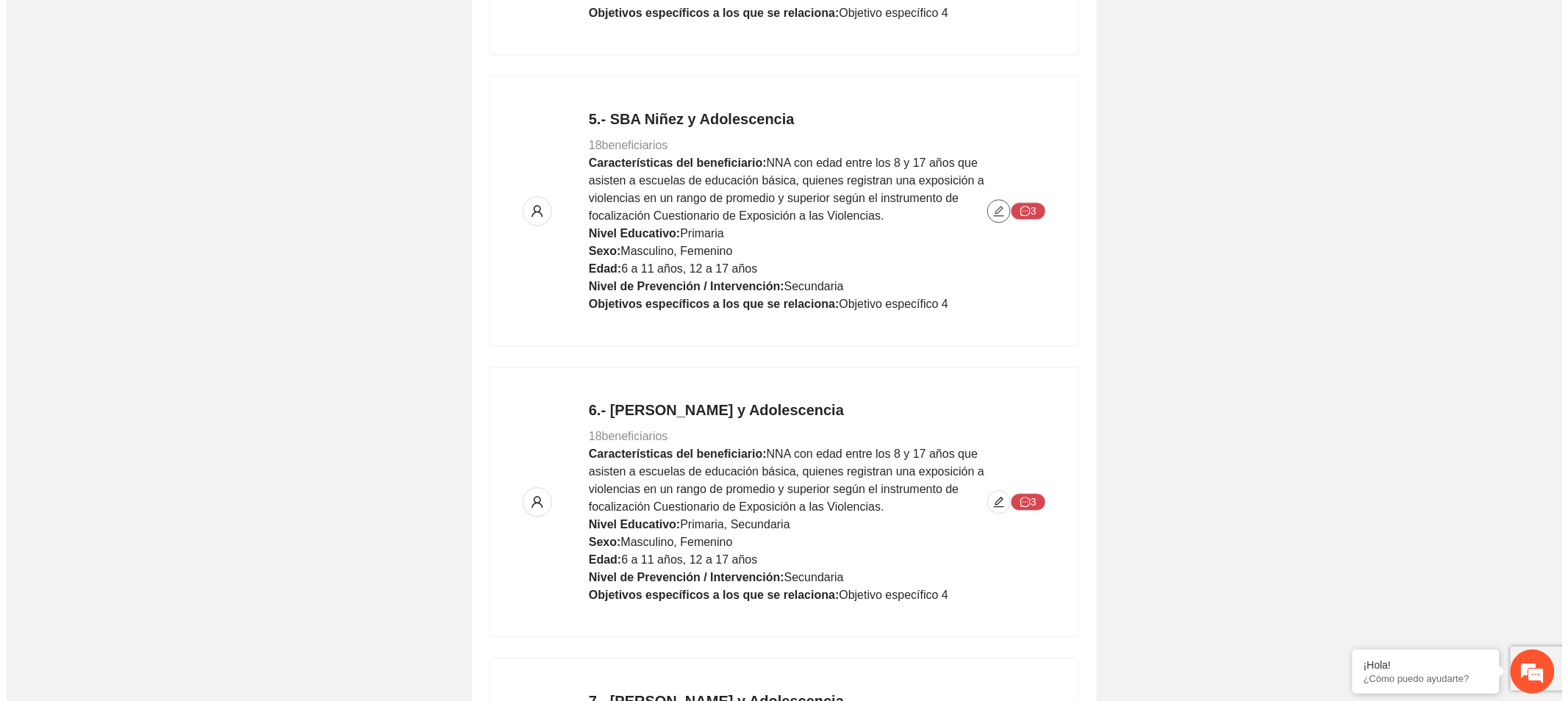
scroll to position [1469, 0]
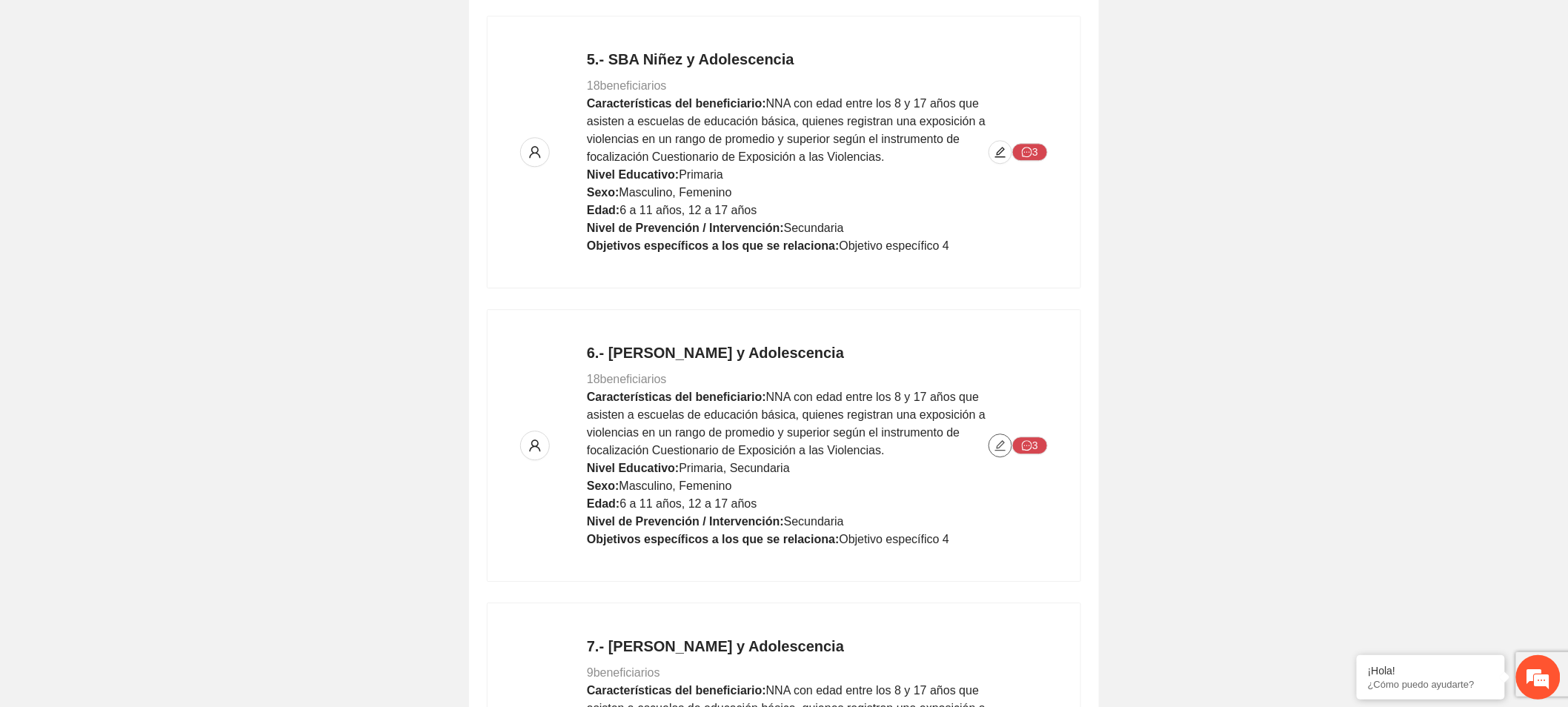
click at [1001, 442] on icon "edit" at bounding box center [1000, 445] width 12 height 12
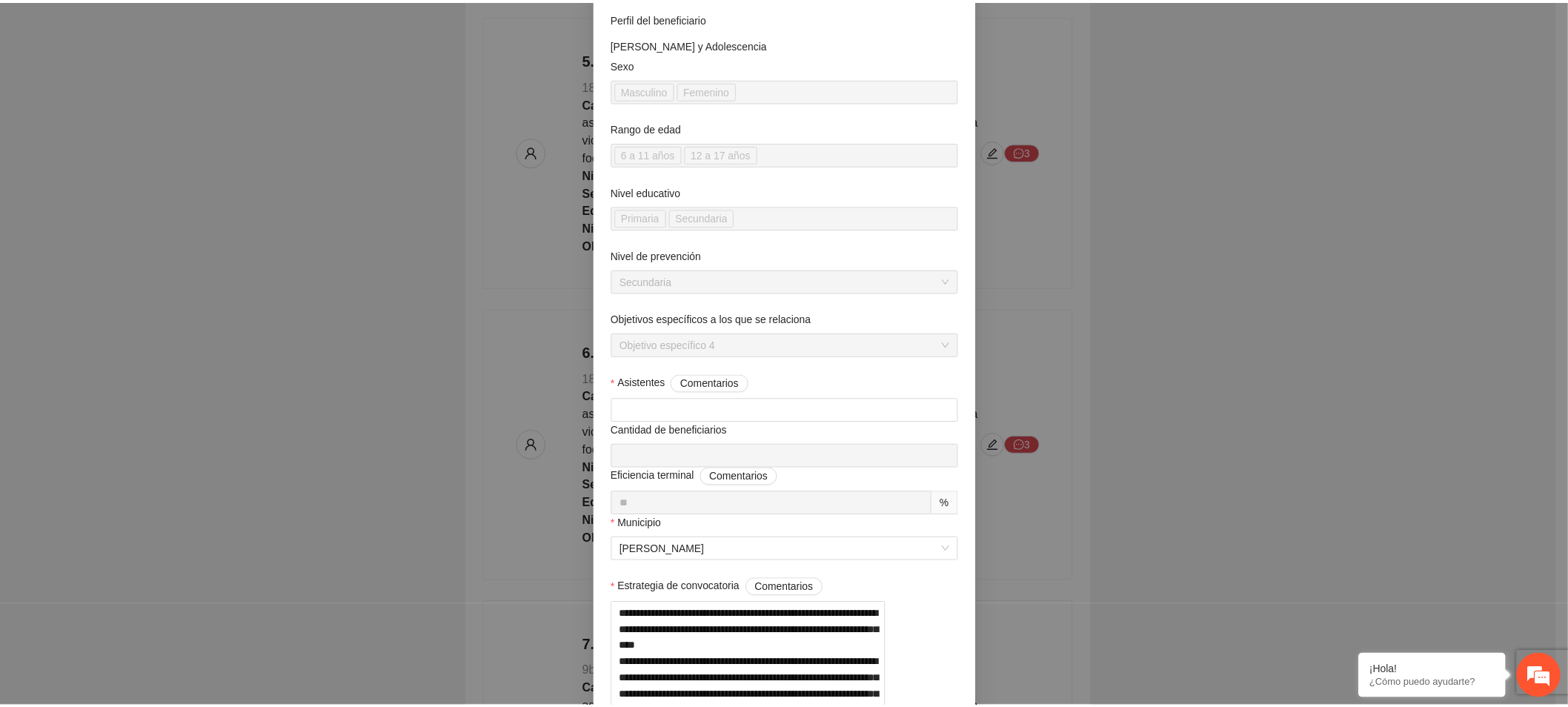
scroll to position [0, 0]
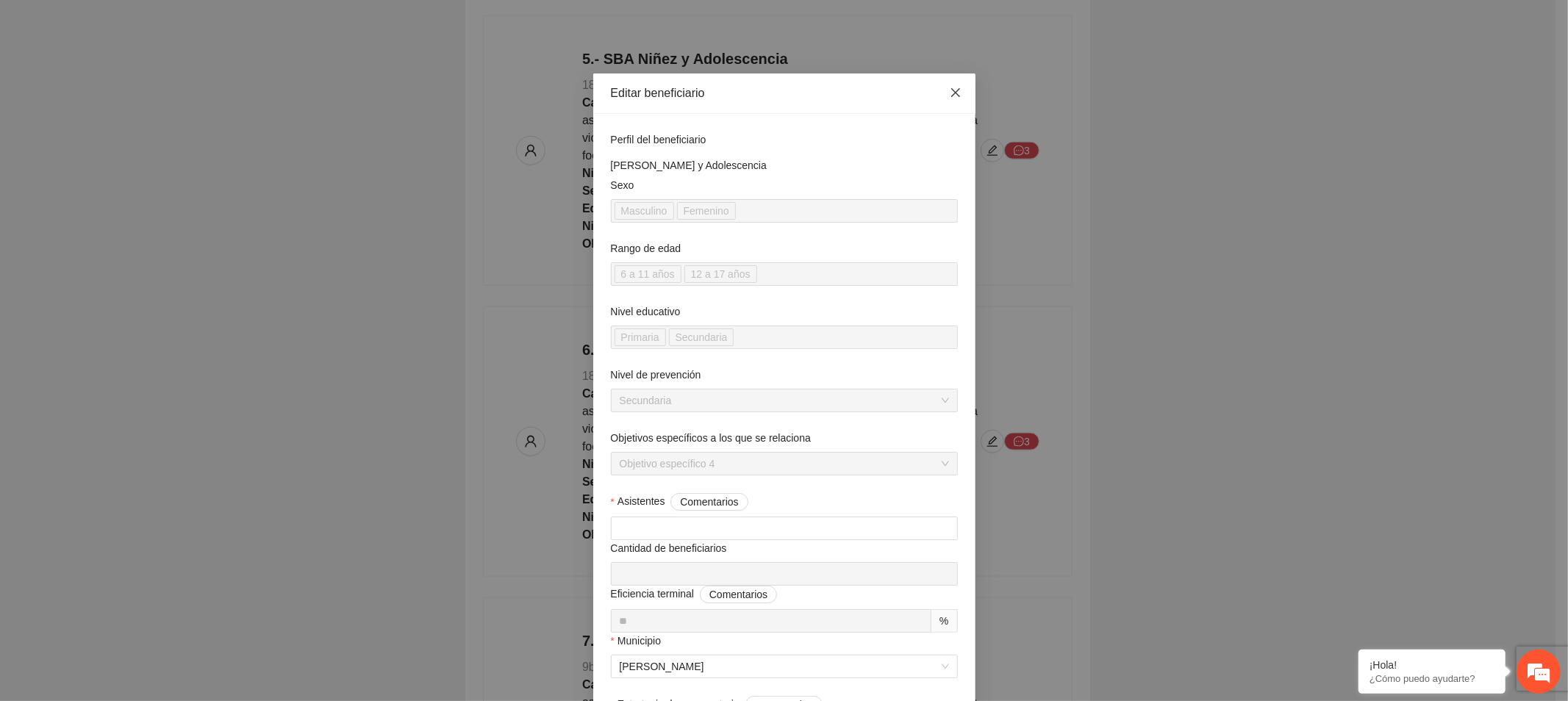
click at [952, 93] on icon "close" at bounding box center [955, 92] width 12 height 12
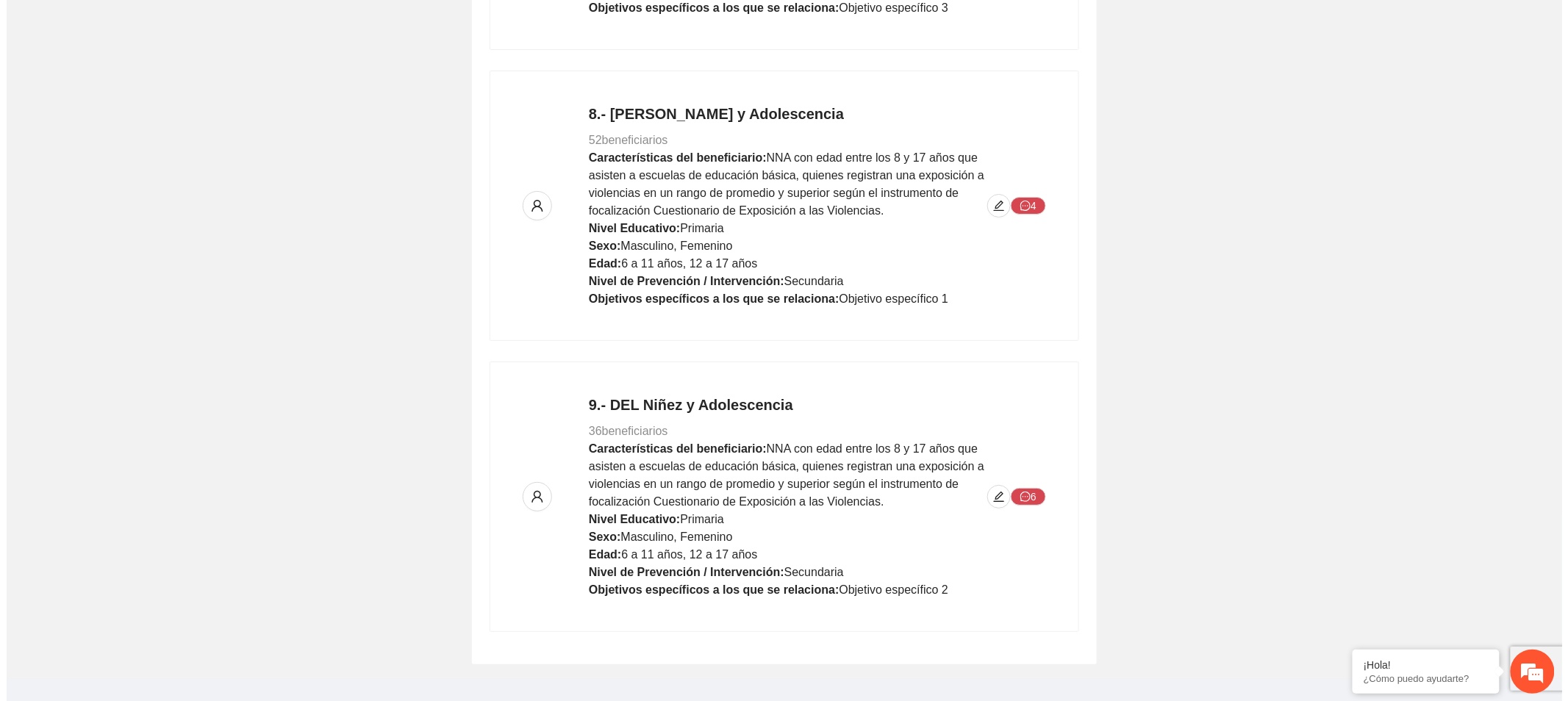
scroll to position [2325, 0]
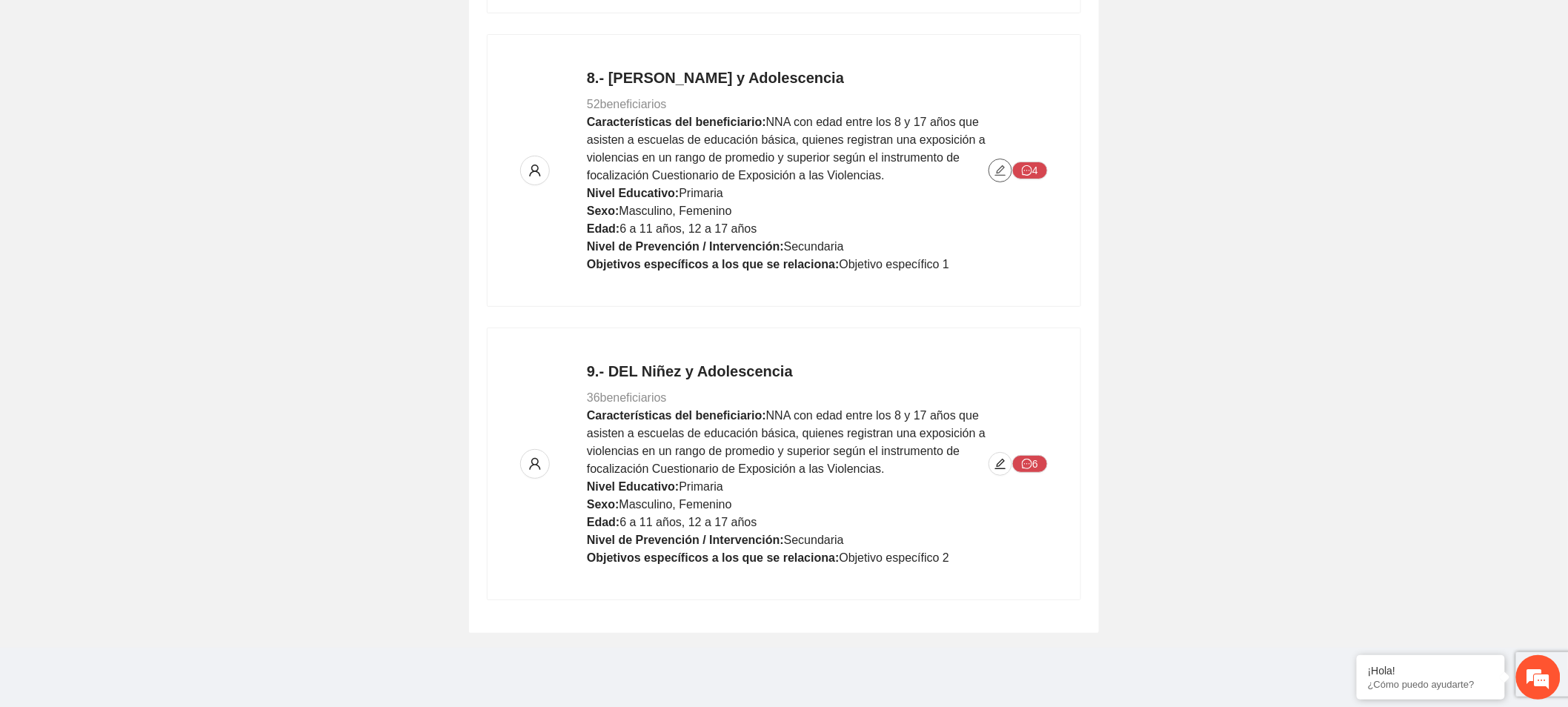
click at [997, 171] on icon "edit" at bounding box center [1001, 171] width 11 height 11
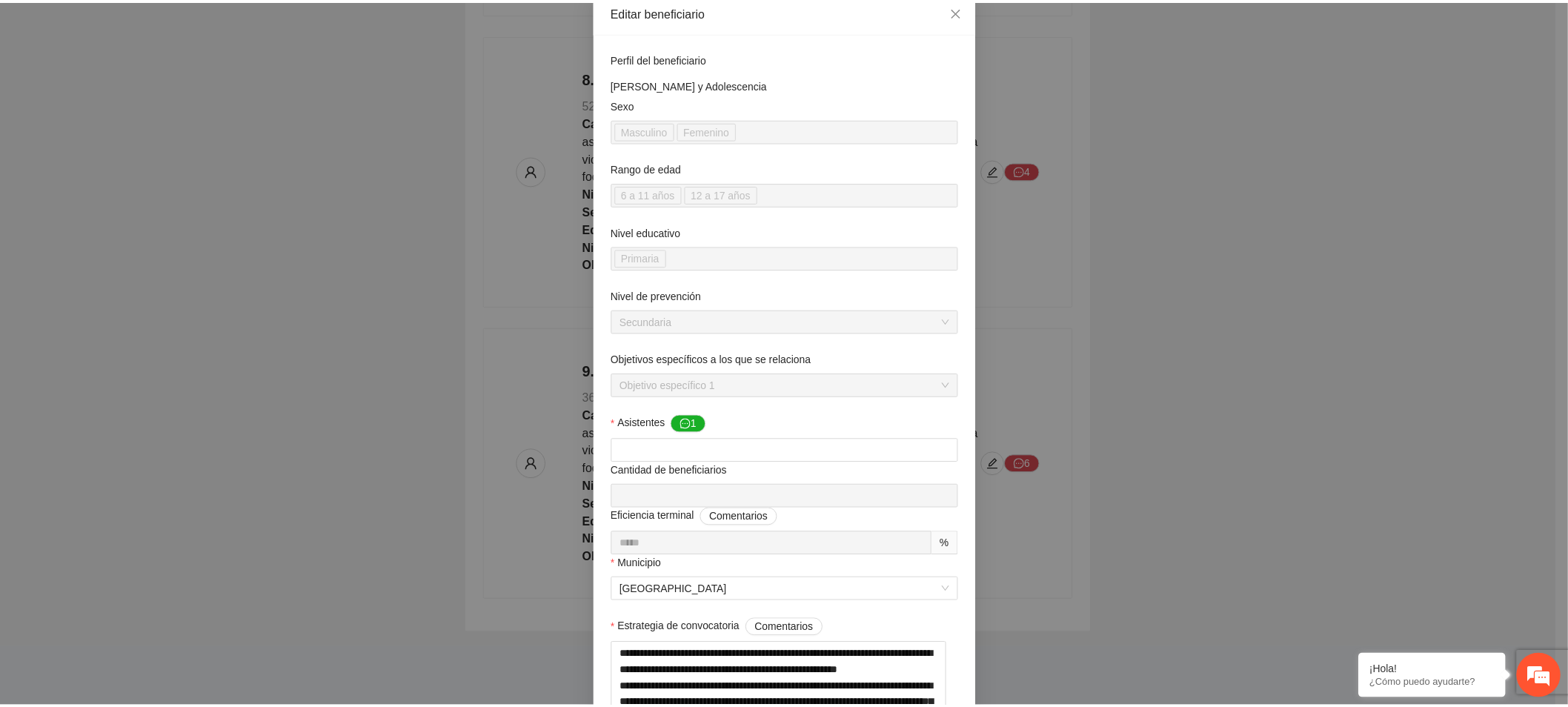
scroll to position [0, 0]
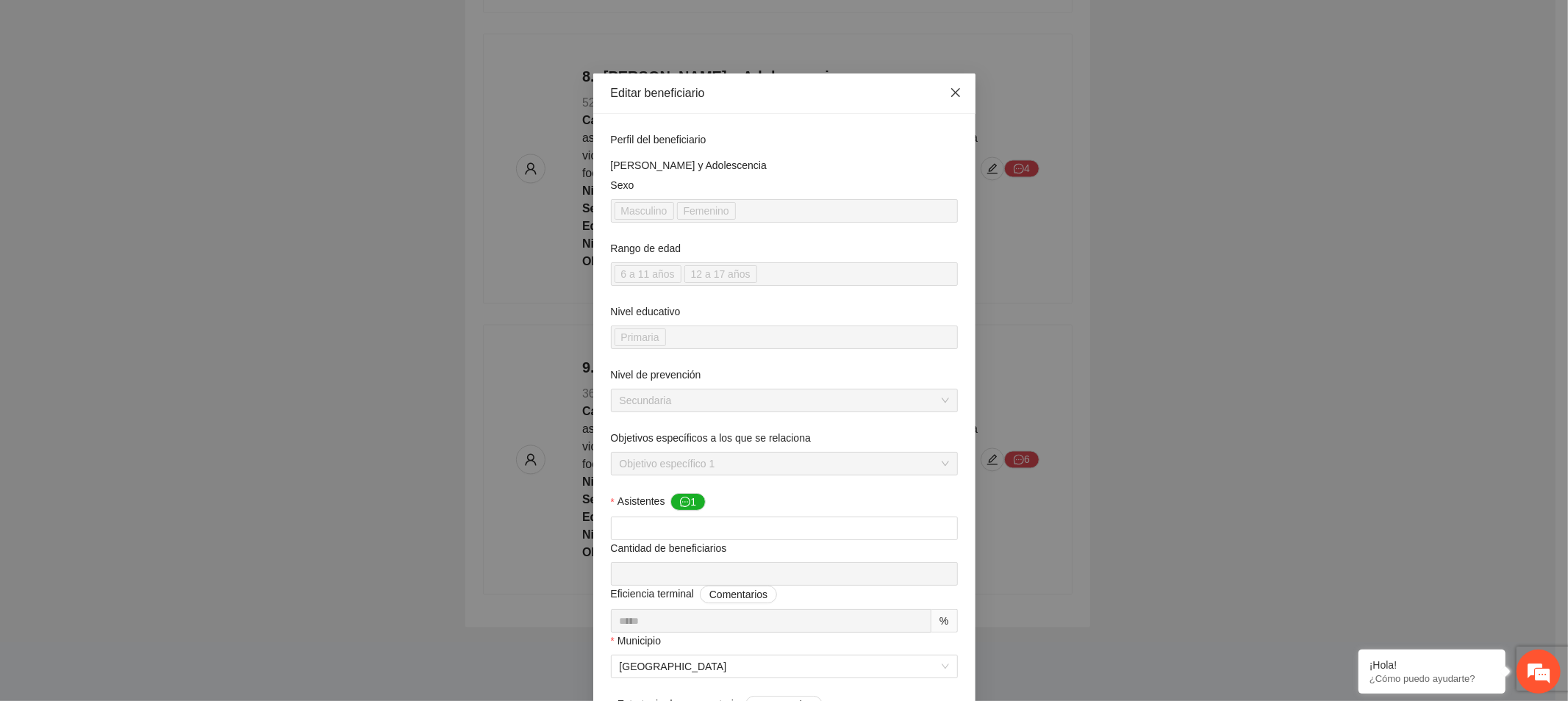
click at [952, 84] on span "Close" at bounding box center [955, 93] width 40 height 40
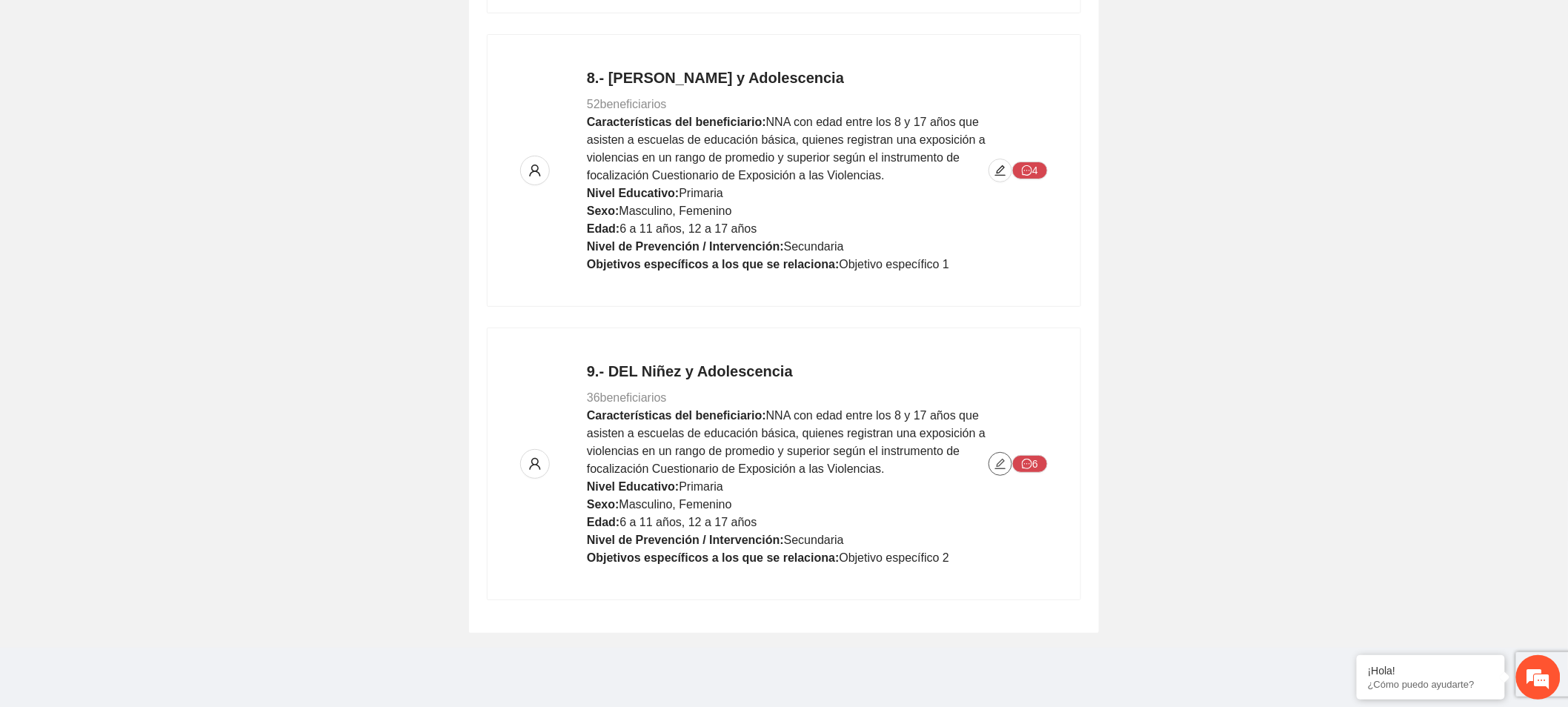
click at [993, 463] on span "edit" at bounding box center [1000, 464] width 22 height 12
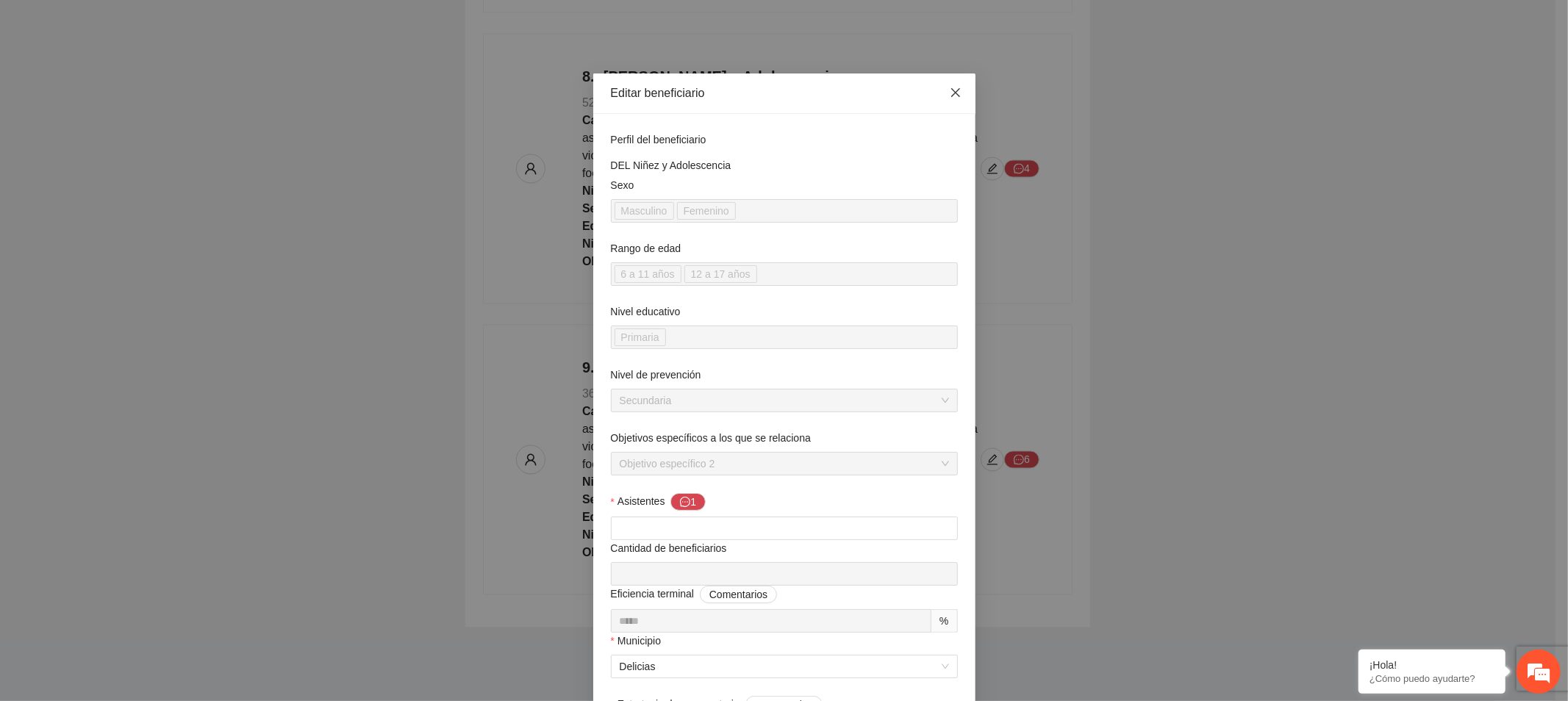
click at [951, 84] on span "Close" at bounding box center [955, 93] width 40 height 40
